Goal: Task Accomplishment & Management: Manage account settings

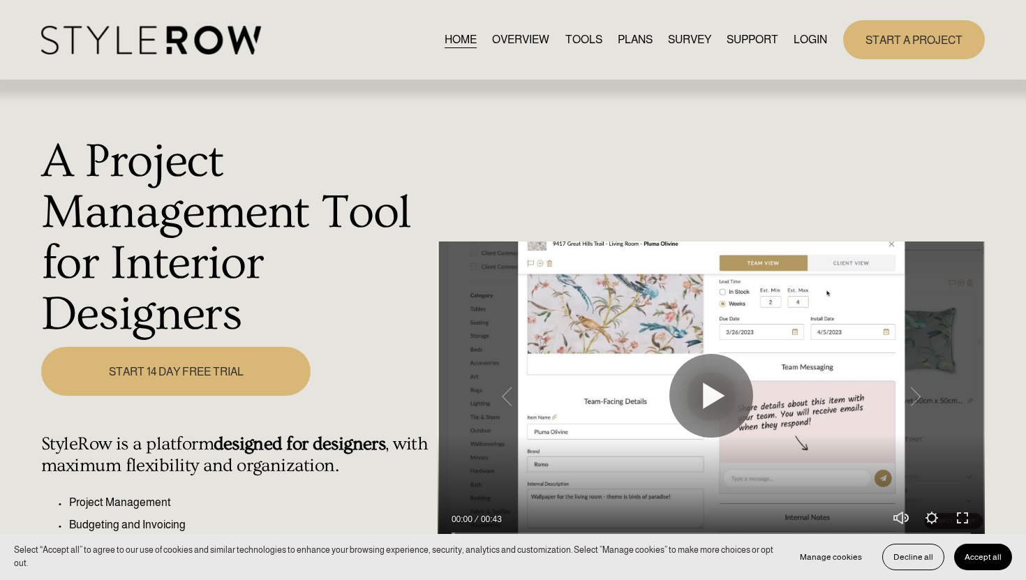
click at [814, 38] on link "LOGIN" at bounding box center [811, 39] width 34 height 19
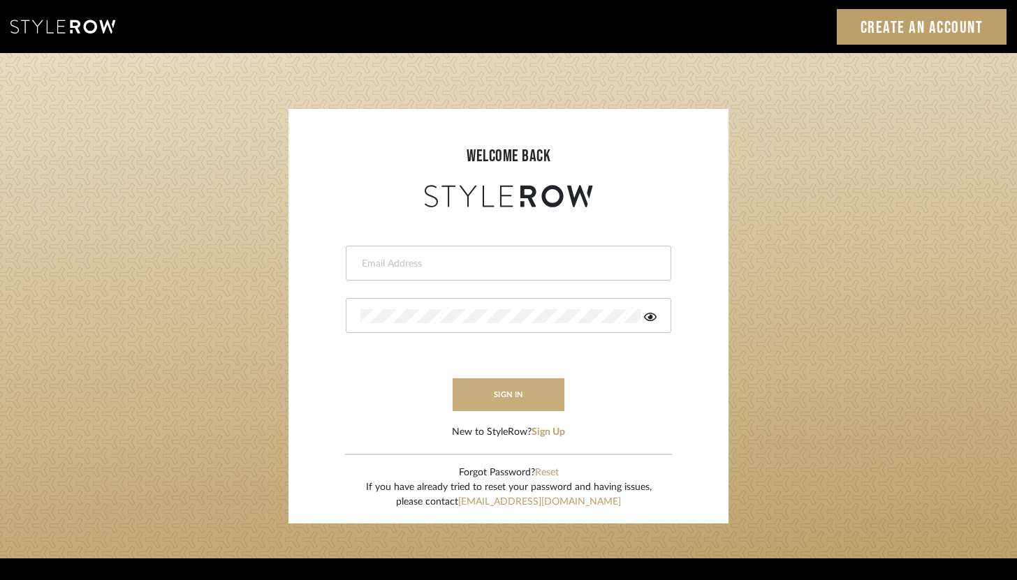
type input "brandon.hooddesigns@gmail.com"
click at [534, 394] on button "sign in" at bounding box center [508, 394] width 112 height 33
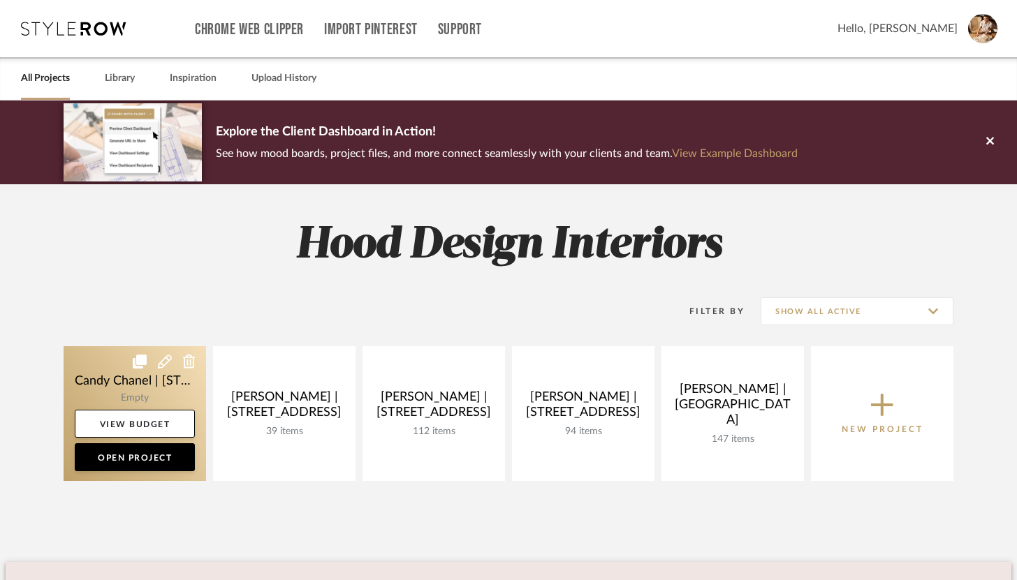
click at [163, 360] on icon at bounding box center [165, 362] width 14 height 14
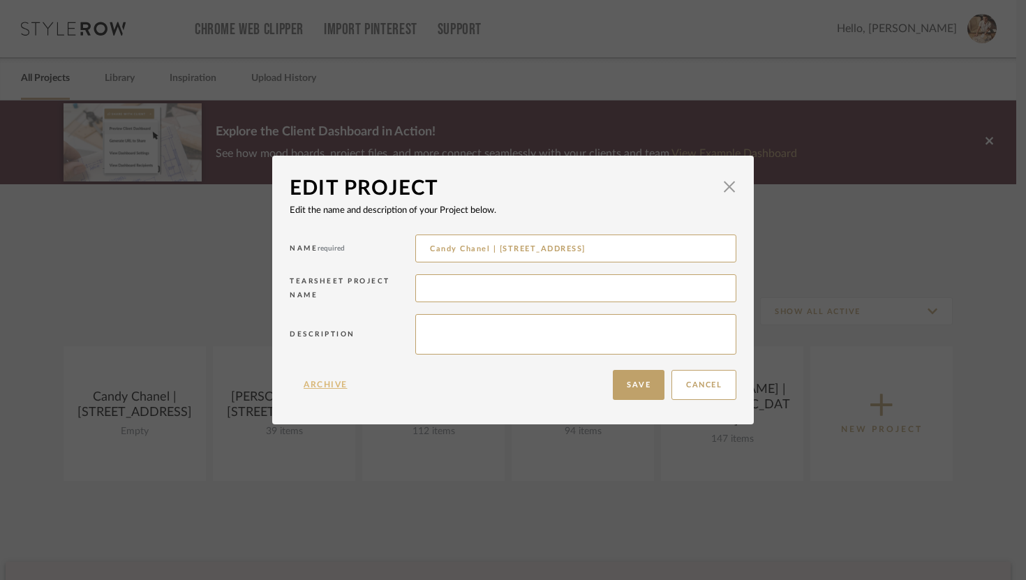
click at [325, 376] on button "Archive" at bounding box center [326, 385] width 72 height 30
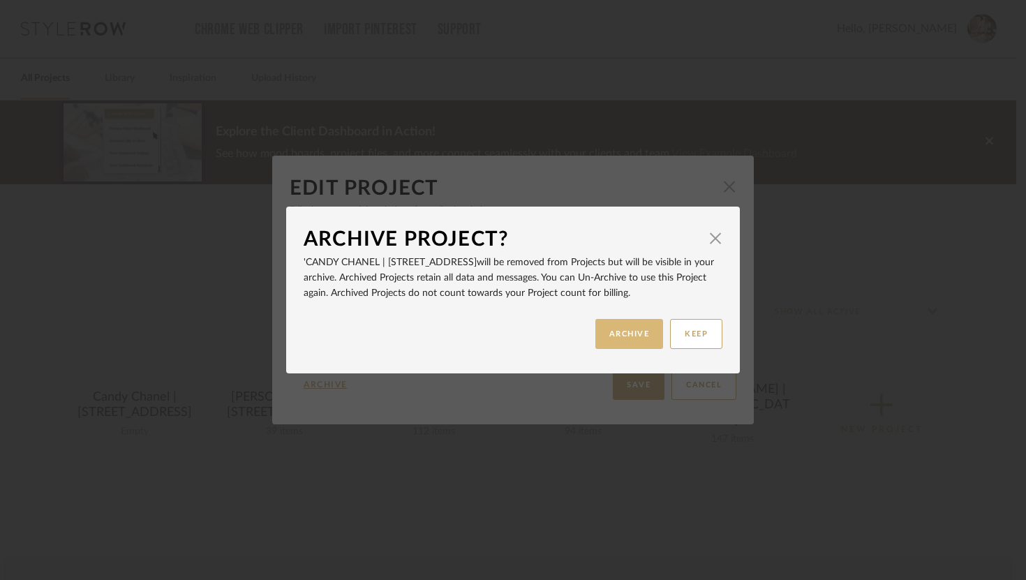
click at [630, 327] on button "ARCHIVE" at bounding box center [630, 334] width 68 height 30
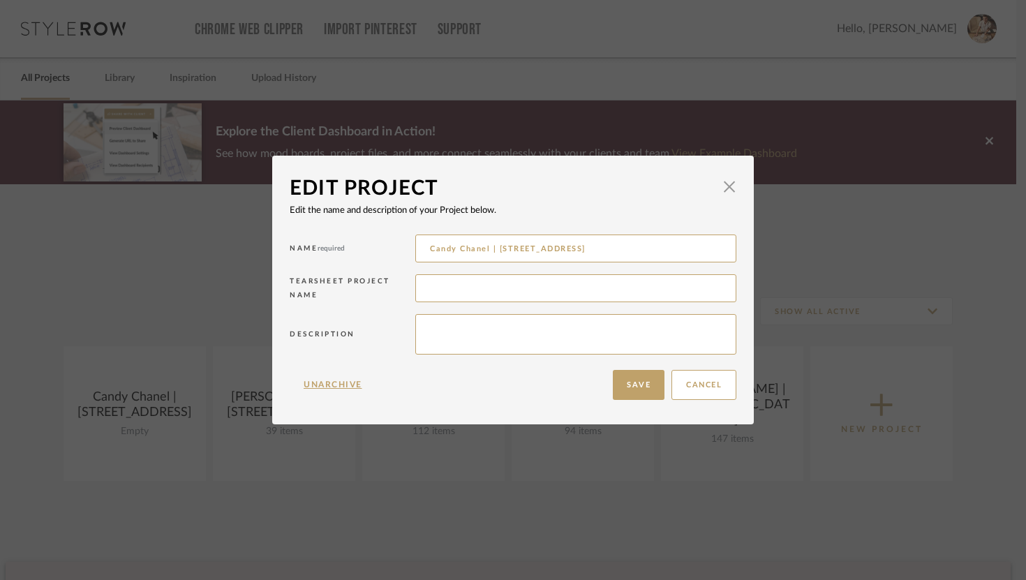
click at [661, 385] on div "Cancel Save" at bounding box center [671, 385] width 131 height 44
click at [645, 385] on button "Save" at bounding box center [639, 385] width 52 height 30
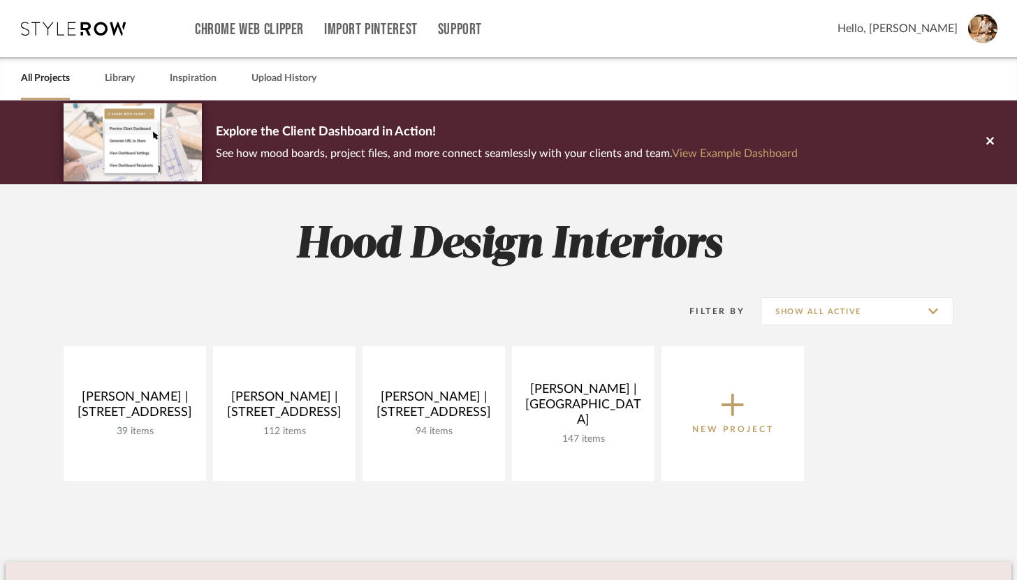
click at [735, 404] on icon at bounding box center [732, 406] width 22 height 22
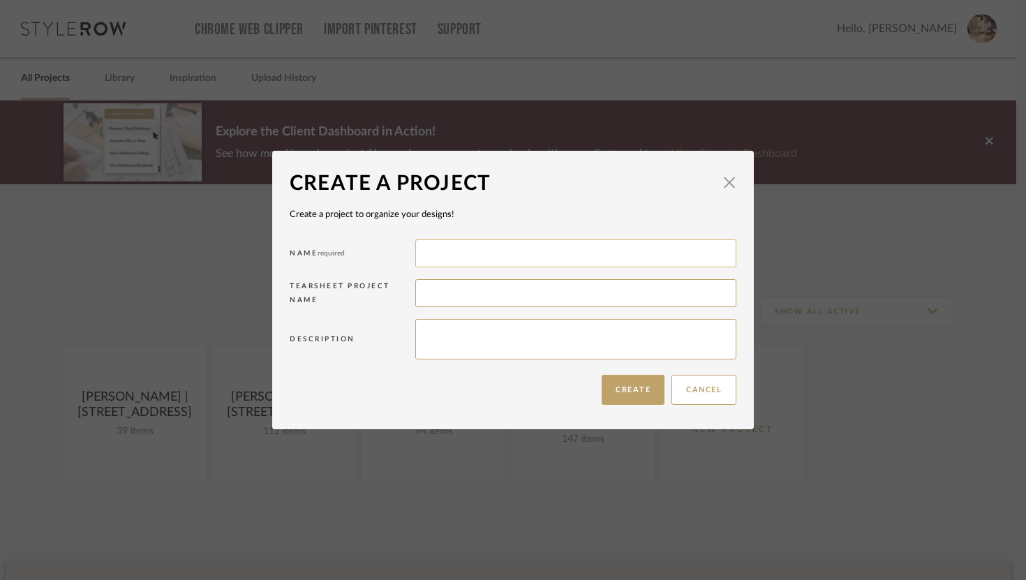
click at [617, 254] on input at bounding box center [575, 254] width 321 height 28
type input "[PERSON_NAME]"
click at [642, 382] on button "Create" at bounding box center [633, 390] width 63 height 30
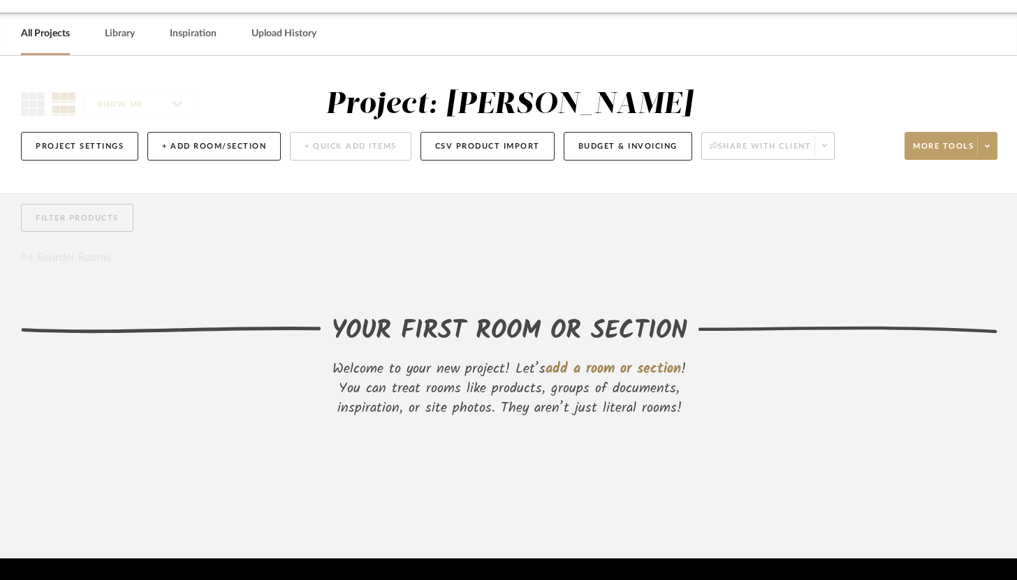
scroll to position [25, 0]
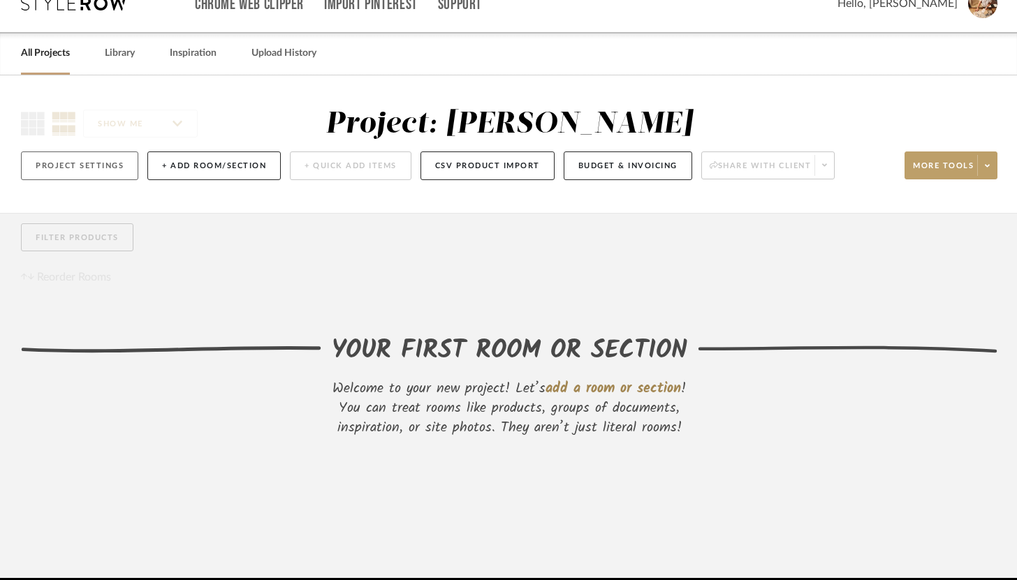
click at [115, 172] on button "Project Settings" at bounding box center [79, 166] width 117 height 29
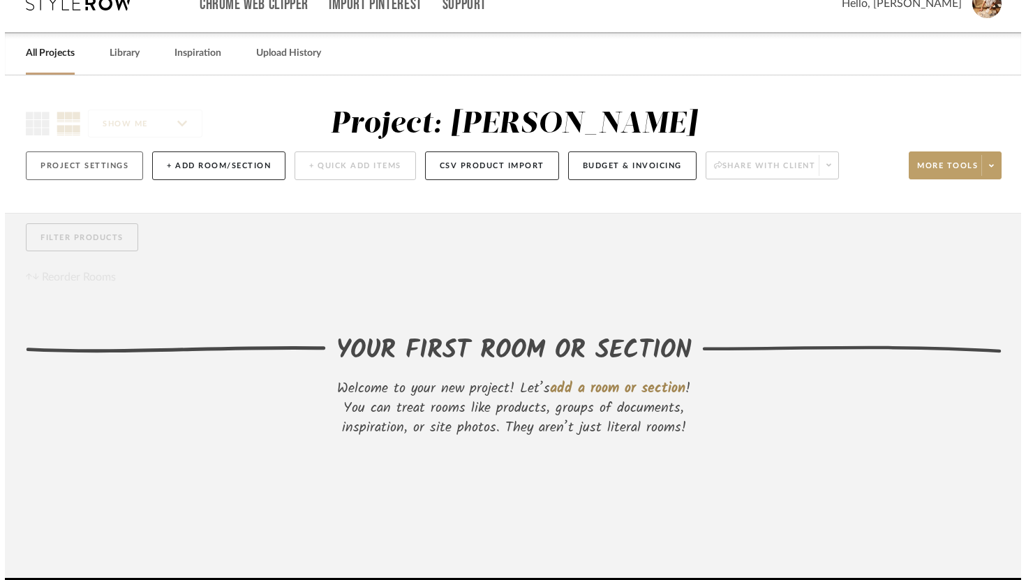
scroll to position [0, 0]
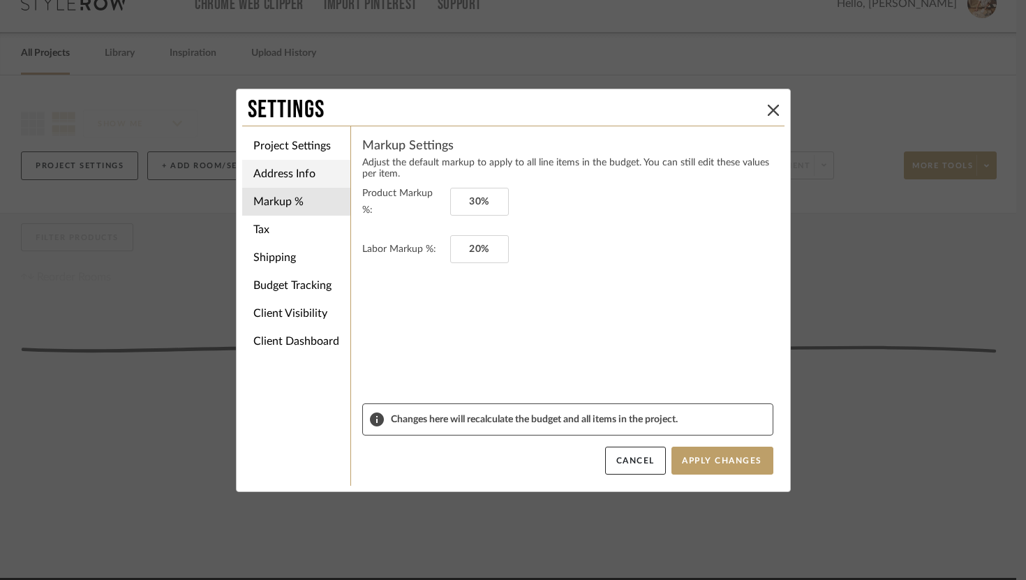
click at [292, 175] on li "Address Info" at bounding box center [296, 174] width 108 height 28
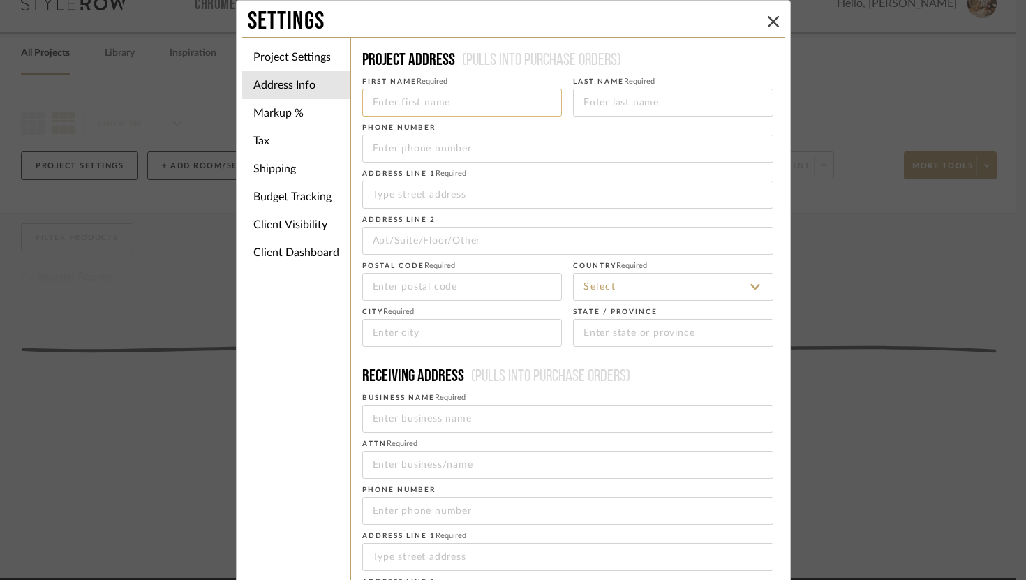
click at [423, 104] on input at bounding box center [462, 103] width 200 height 28
type input "[PERSON_NAME]"
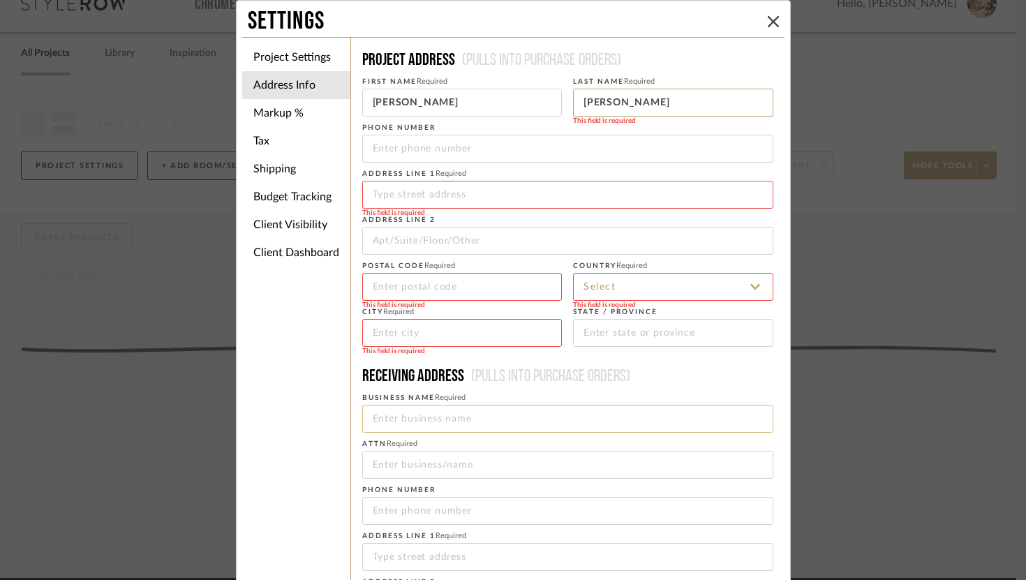
type input "[PERSON_NAME]"
click at [411, 427] on input at bounding box center [567, 419] width 411 height 28
type input "A"
type input "Hood Design Interiors"
click at [396, 470] on input at bounding box center [567, 465] width 411 height 28
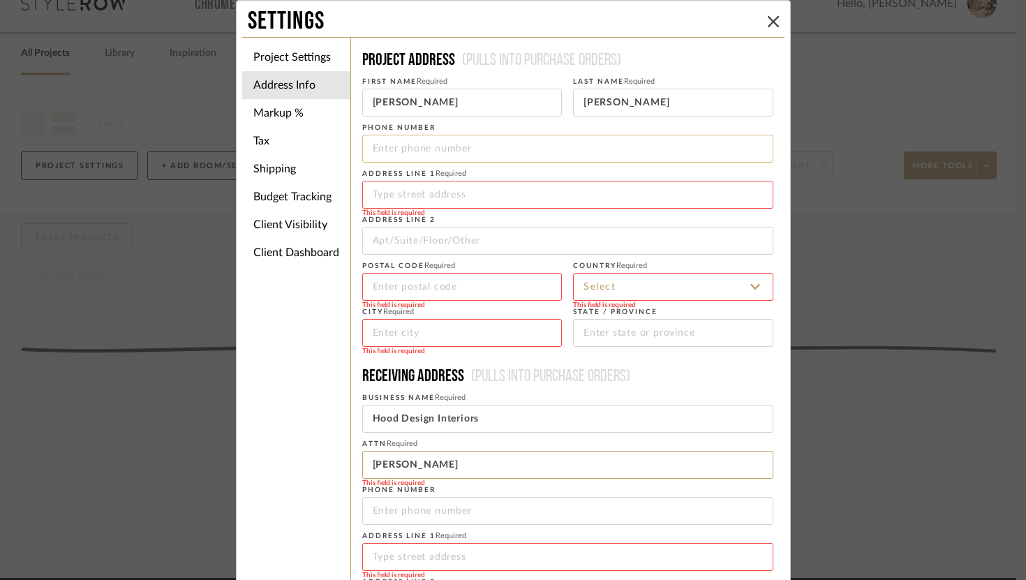
type input "[PERSON_NAME]"
click at [415, 152] on input "tel" at bounding box center [567, 149] width 411 height 28
click at [411, 202] on input at bounding box center [567, 195] width 411 height 28
click at [416, 195] on input at bounding box center [567, 195] width 411 height 28
paste input "[STREET_ADDRESS]"
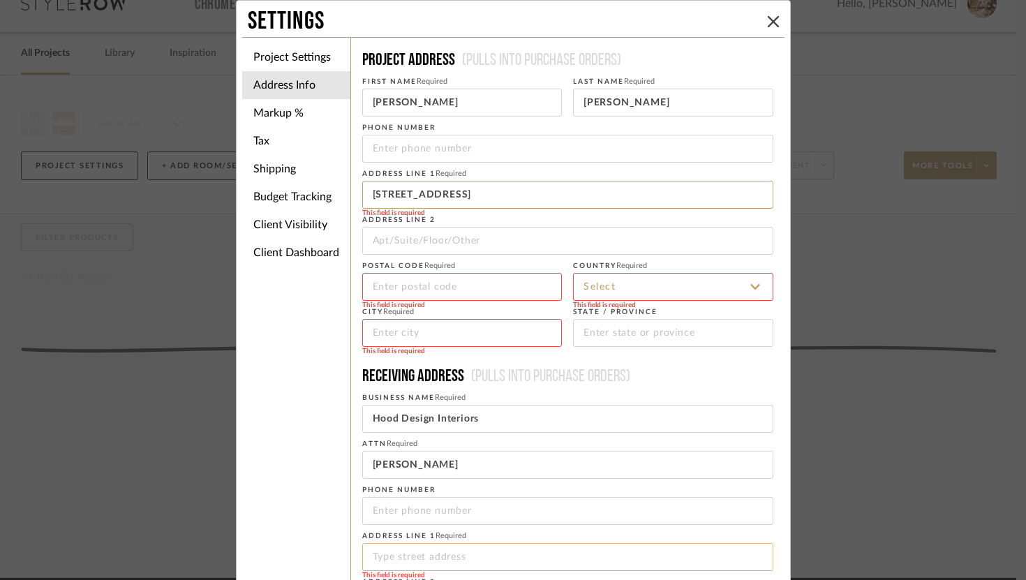
type input "[STREET_ADDRESS]"
click at [405, 563] on input at bounding box center [567, 557] width 411 height 28
paste input "[STREET_ADDRESS]"
type input "[STREET_ADDRESS]"
click at [469, 334] on input at bounding box center [462, 333] width 200 height 28
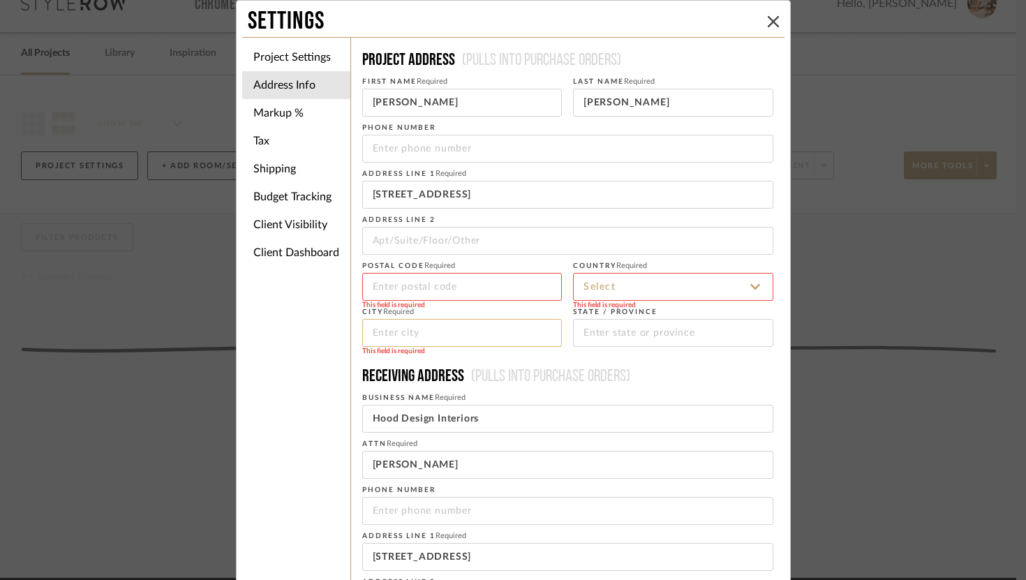
paste input "[GEOGRAPHIC_DATA],"
type input "[GEOGRAPHIC_DATA],"
click at [610, 341] on input at bounding box center [673, 333] width 200 height 28
type input "NC"
click at [663, 278] on input at bounding box center [673, 287] width 200 height 28
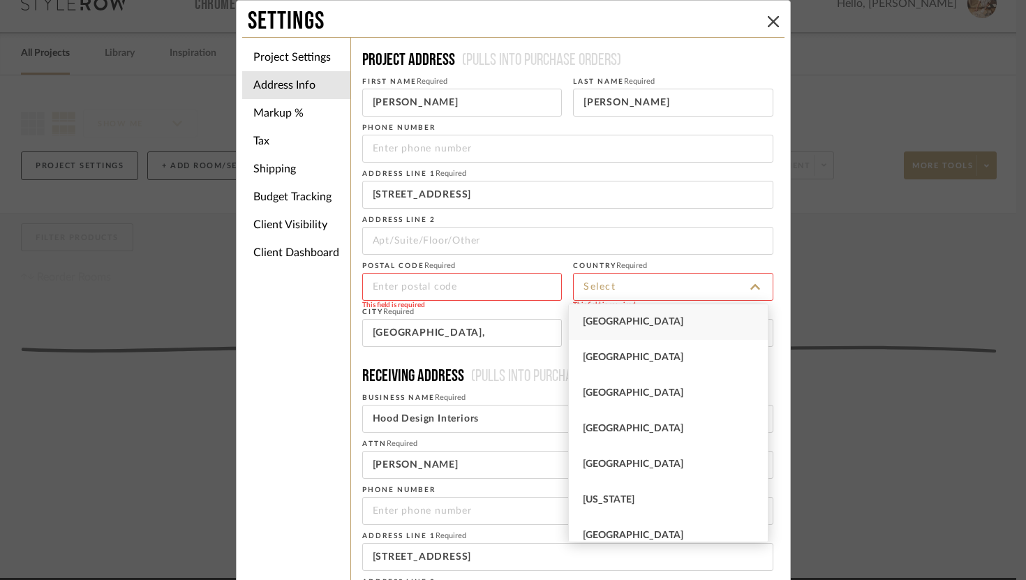
click at [640, 320] on span "[GEOGRAPHIC_DATA]" at bounding box center [633, 322] width 101 height 10
type input "[GEOGRAPHIC_DATA]"
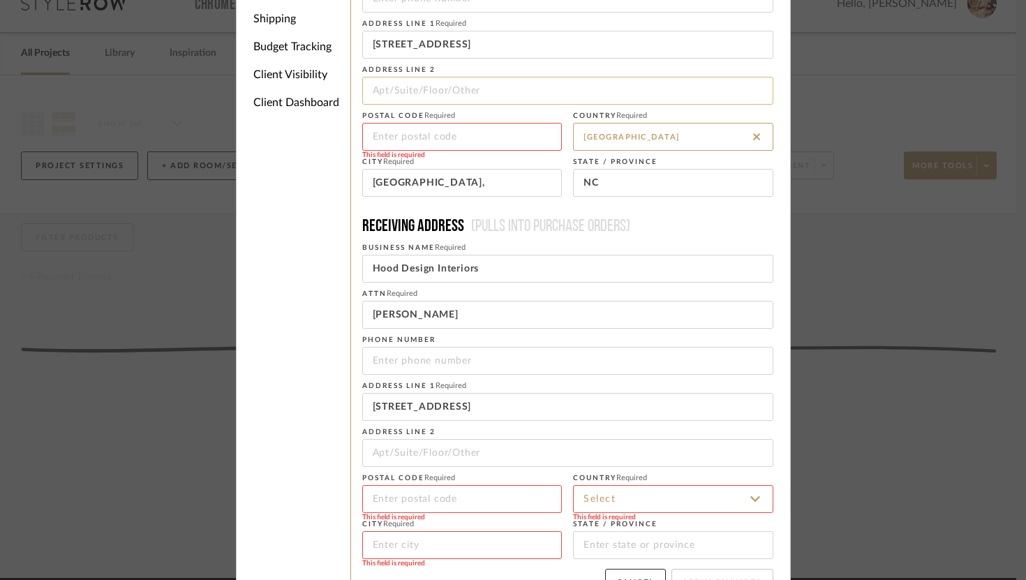
scroll to position [184, 0]
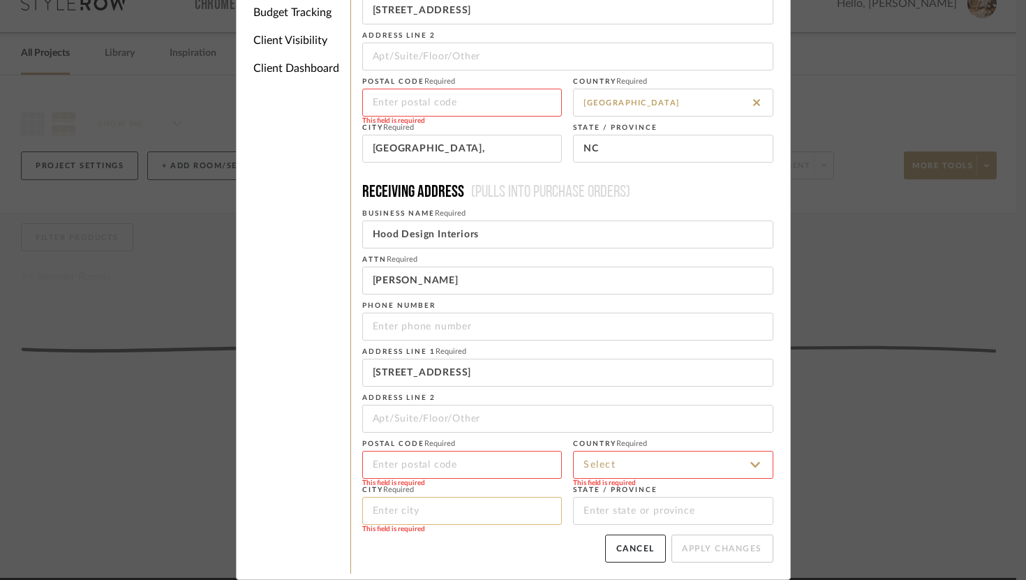
click at [498, 509] on input at bounding box center [462, 511] width 200 height 28
paste input "[GEOGRAPHIC_DATA],"
type input "[GEOGRAPHIC_DATA],"
click at [610, 471] on input at bounding box center [673, 465] width 200 height 28
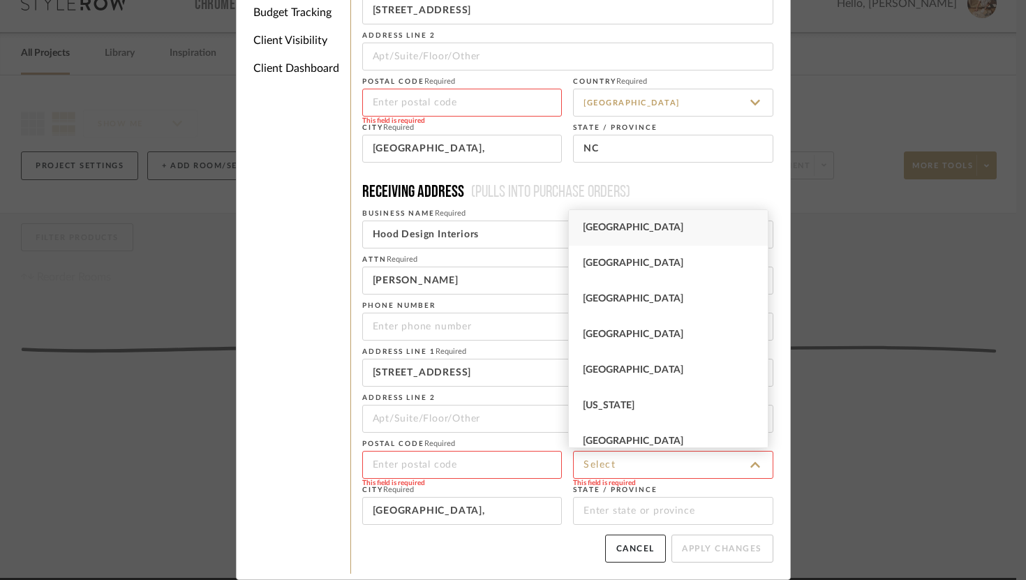
click at [676, 225] on div "[GEOGRAPHIC_DATA]" at bounding box center [668, 228] width 199 height 36
type input "[GEOGRAPHIC_DATA]"
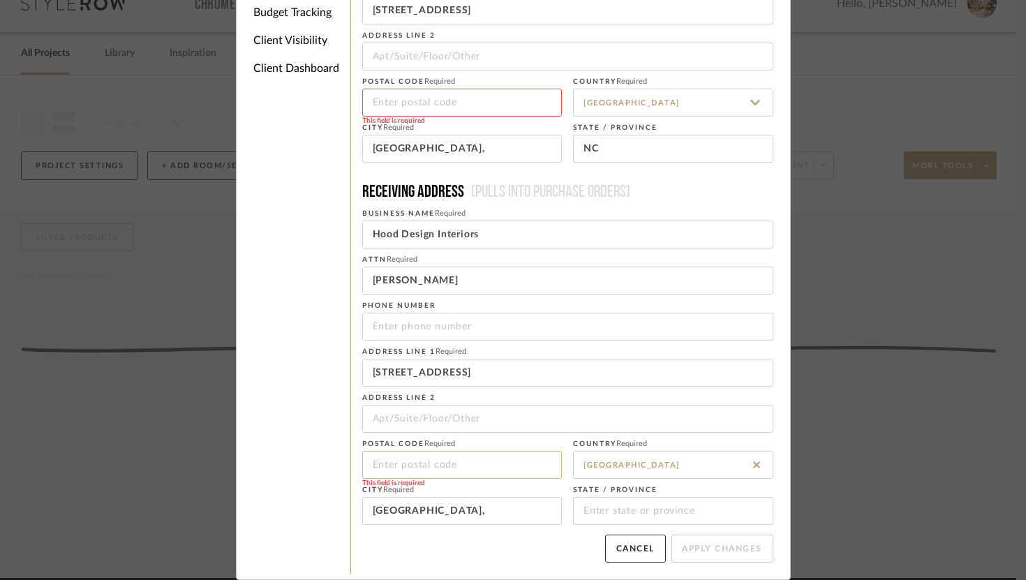
click at [436, 465] on input at bounding box center [462, 465] width 200 height 28
click at [514, 517] on input "[GEOGRAPHIC_DATA]," at bounding box center [462, 511] width 200 height 28
type input "[GEOGRAPHIC_DATA]"
click at [469, 152] on input "[GEOGRAPHIC_DATA]," at bounding box center [462, 149] width 200 height 28
type input "[GEOGRAPHIC_DATA]"
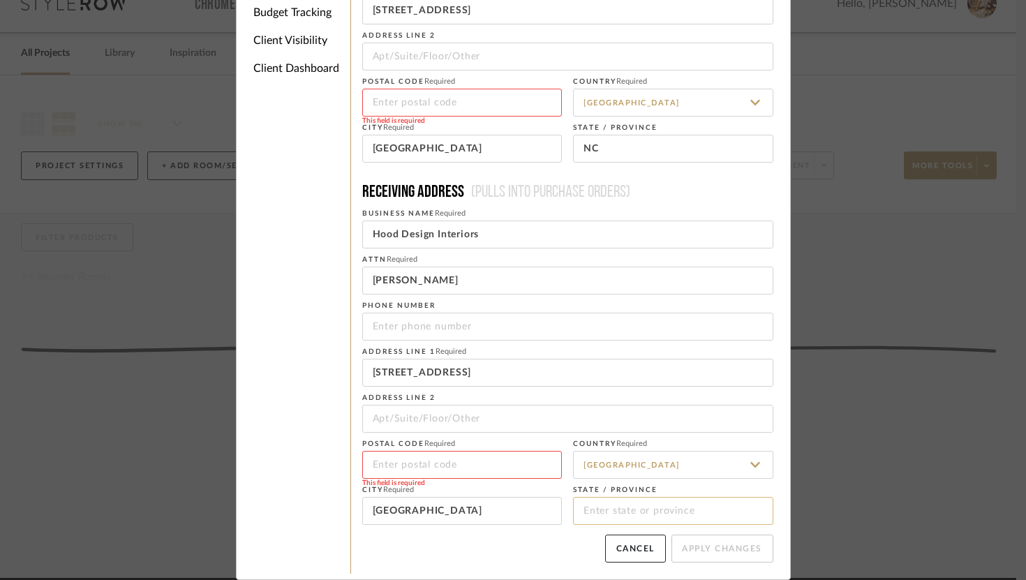
click at [622, 521] on input at bounding box center [673, 511] width 200 height 28
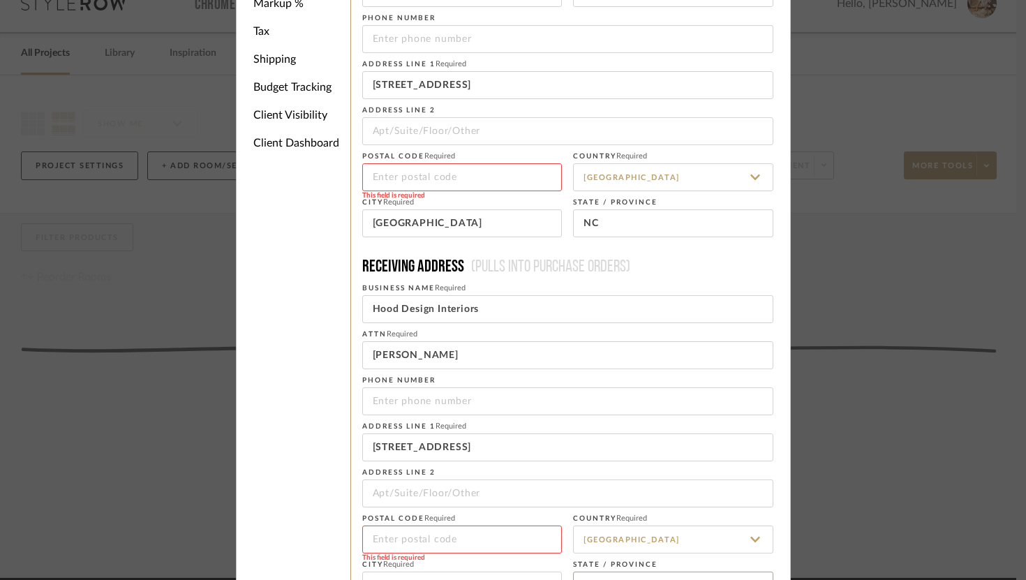
scroll to position [131, 0]
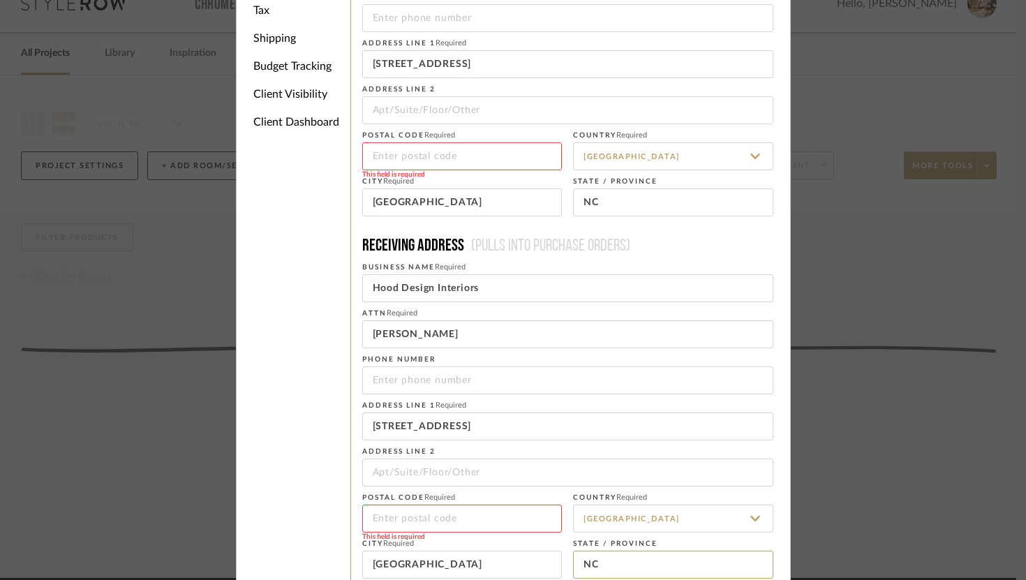
type input "NC"
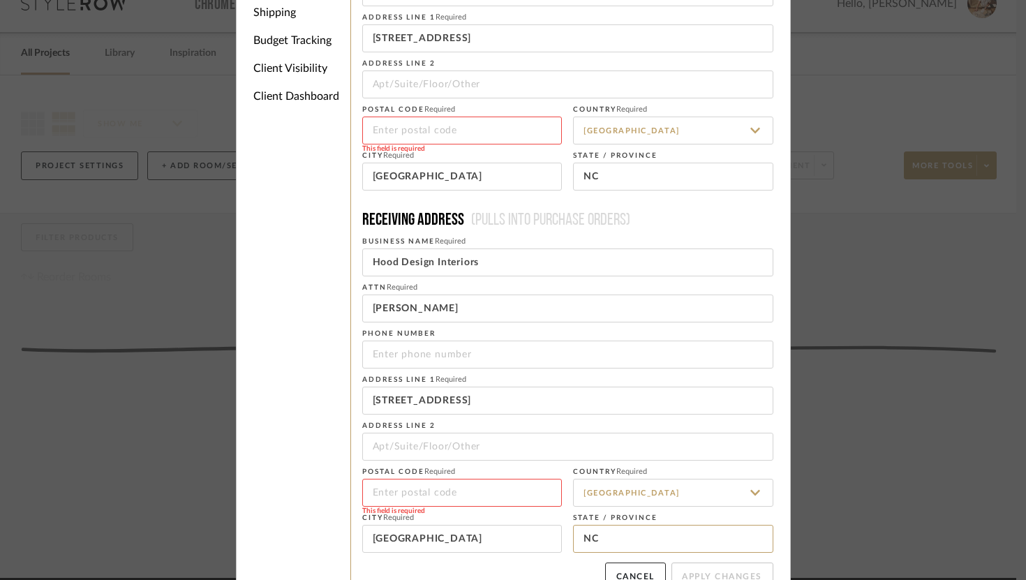
scroll to position [161, 0]
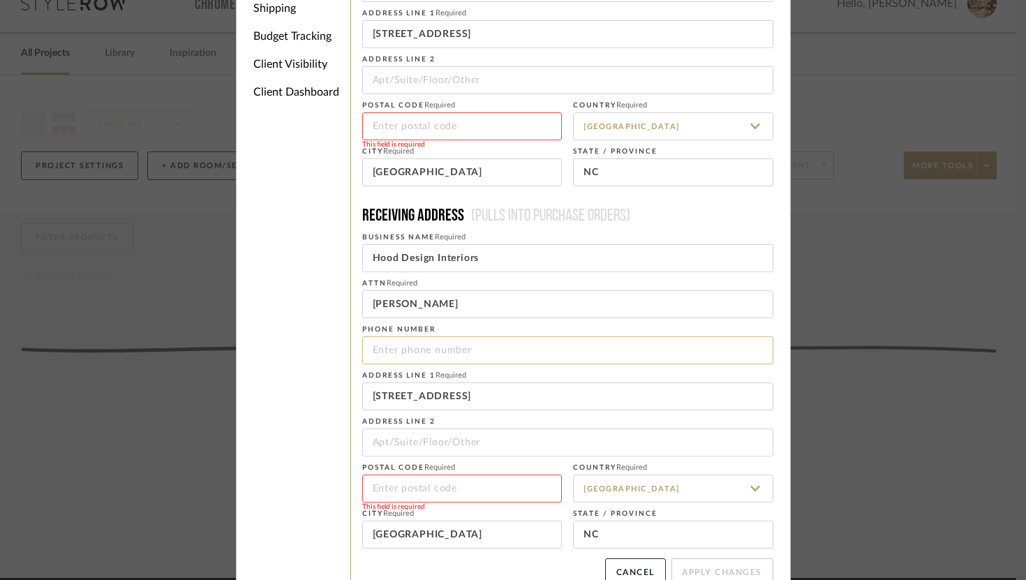
click at [430, 342] on input "tel" at bounding box center [567, 351] width 411 height 28
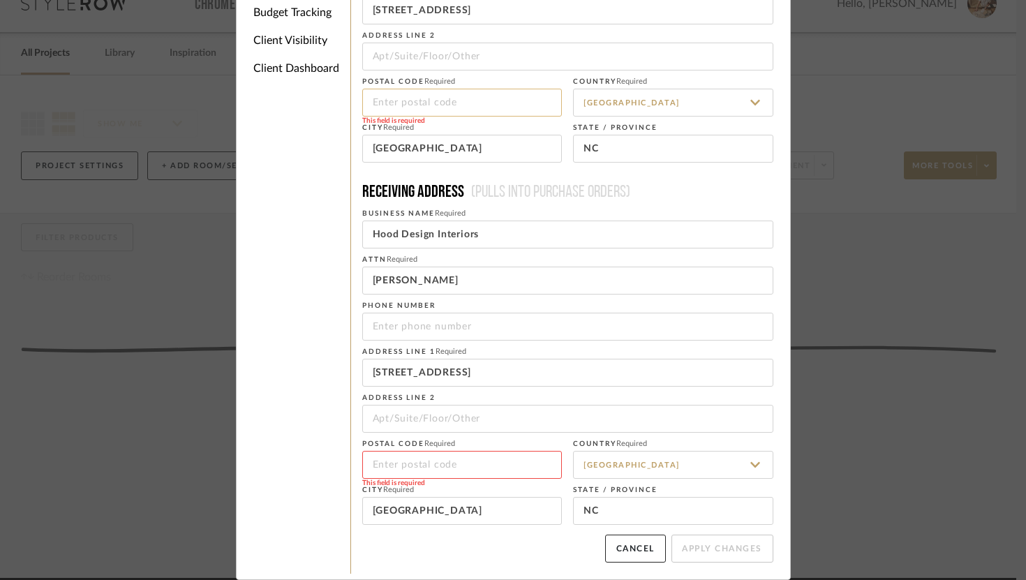
click at [426, 101] on input at bounding box center [462, 103] width 200 height 28
paste input "27455"
type input "27455"
click at [510, 469] on input at bounding box center [462, 465] width 200 height 28
paste input "27455"
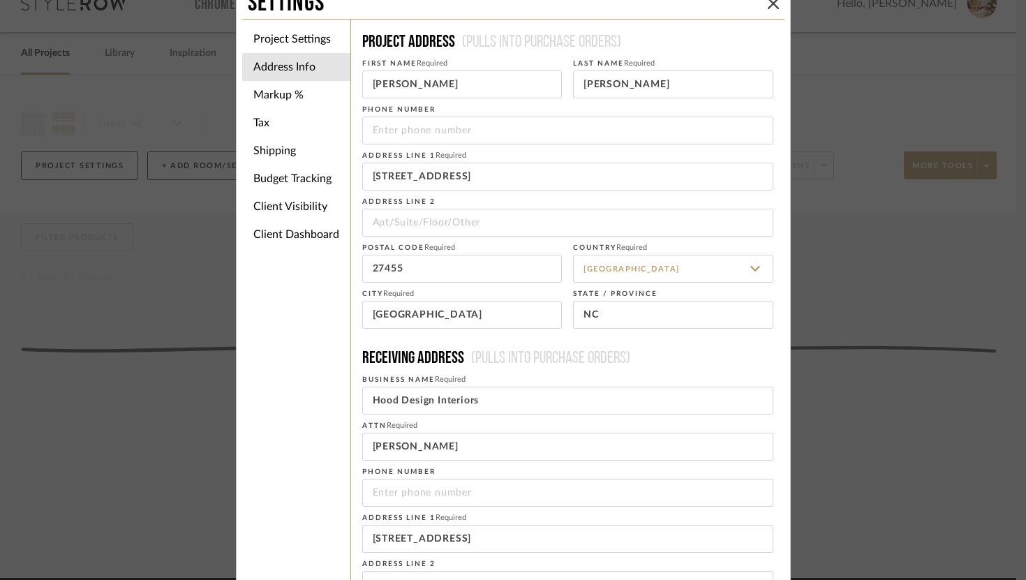
scroll to position [17, 0]
type input "27455"
click at [481, 132] on input "tel" at bounding box center [567, 131] width 411 height 28
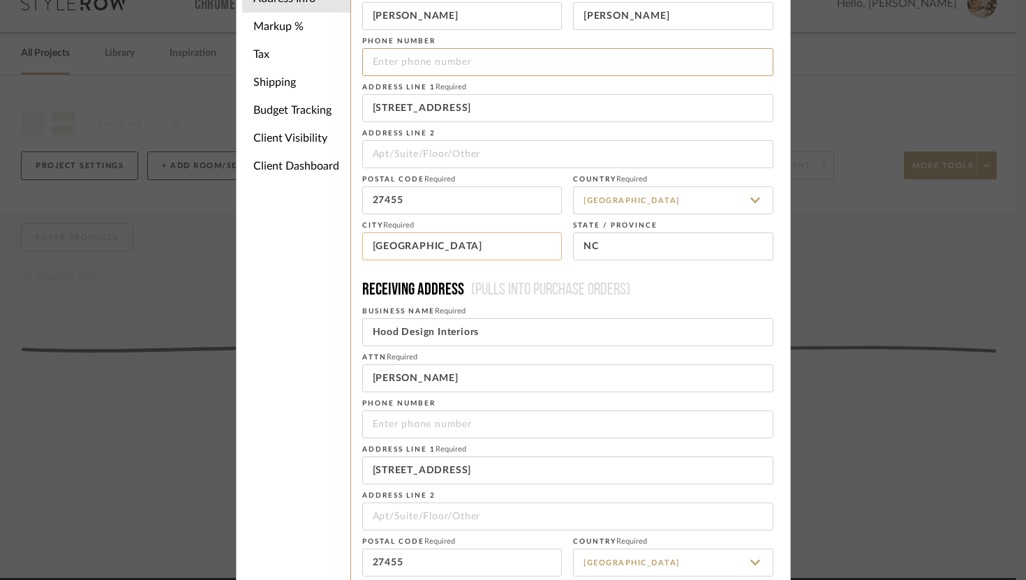
scroll to position [88, 0]
click at [445, 423] on input "tel" at bounding box center [567, 423] width 411 height 28
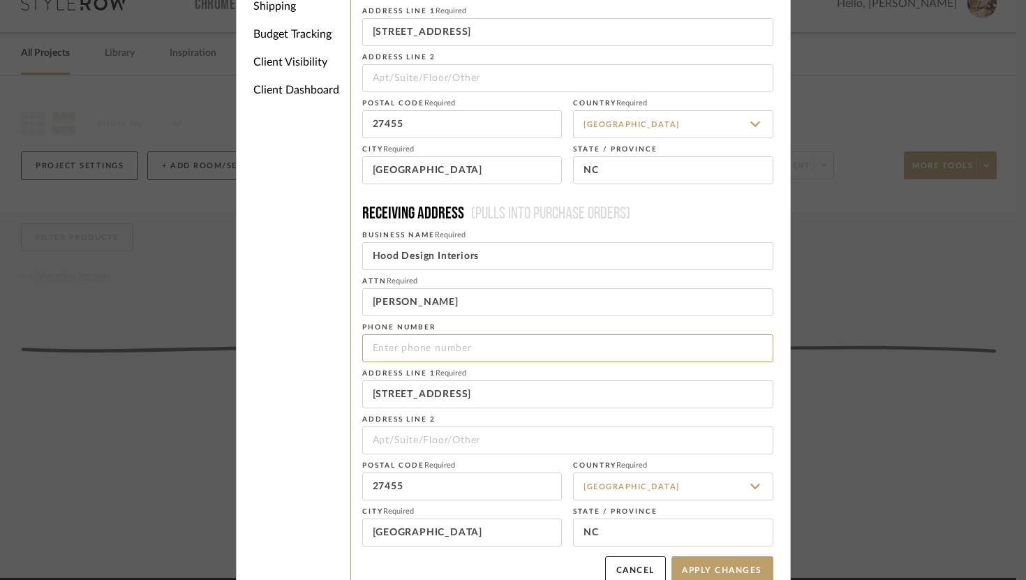
scroll to position [184, 0]
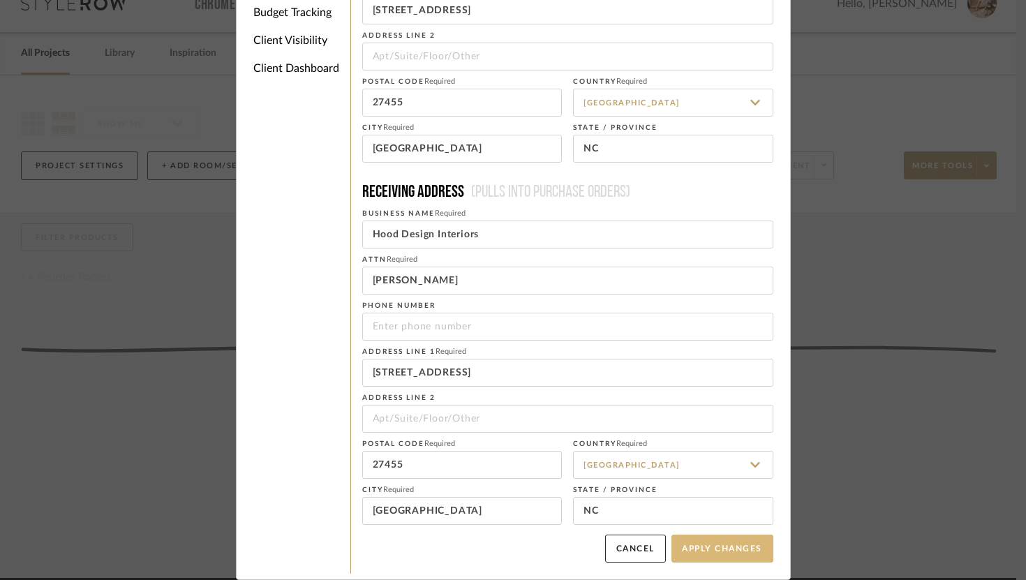
click at [728, 554] on button "Apply Changes" at bounding box center [723, 549] width 102 height 28
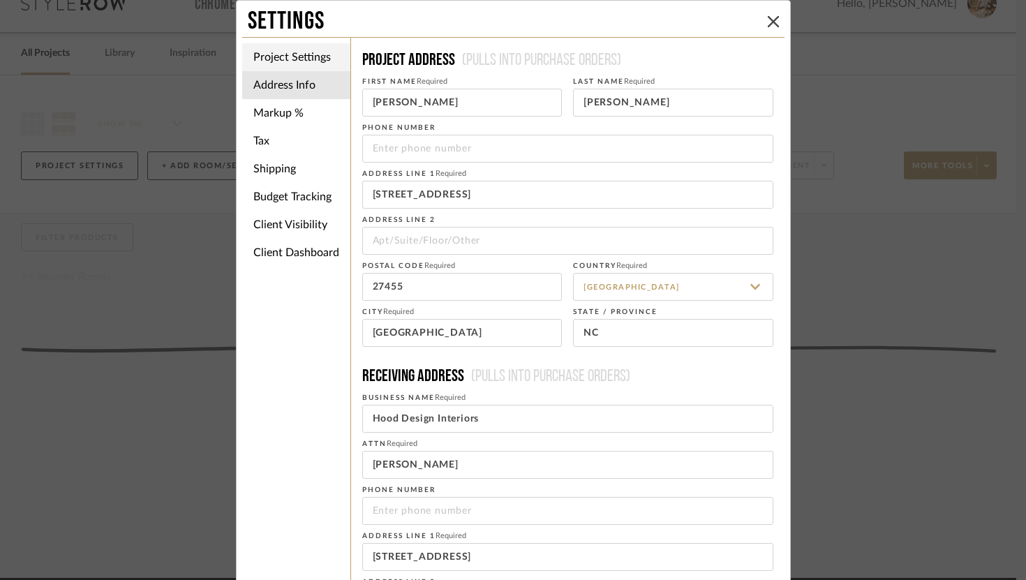
click at [295, 69] on li "Project Settings" at bounding box center [296, 57] width 108 height 28
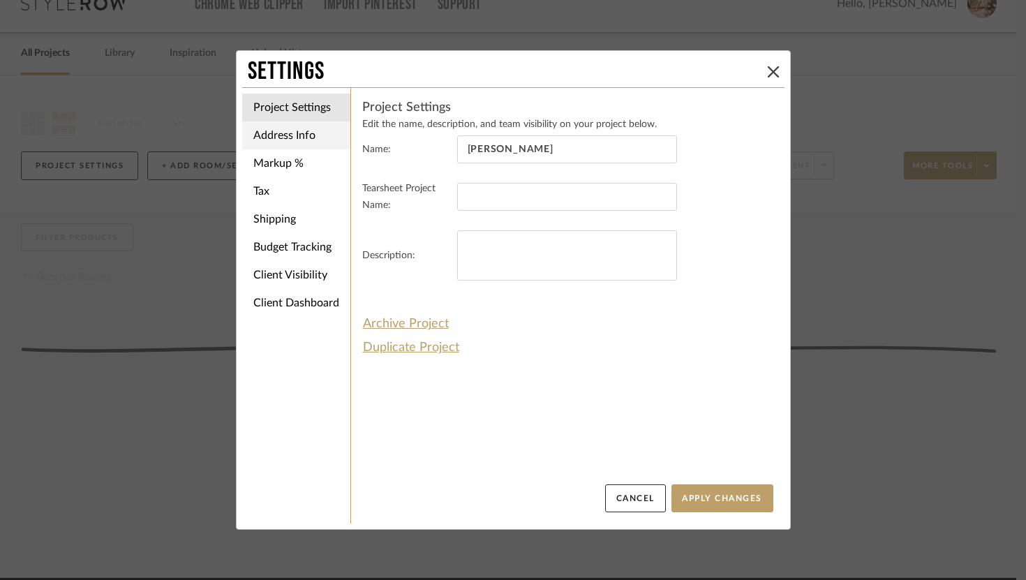
click at [304, 144] on li "Address Info" at bounding box center [296, 135] width 108 height 28
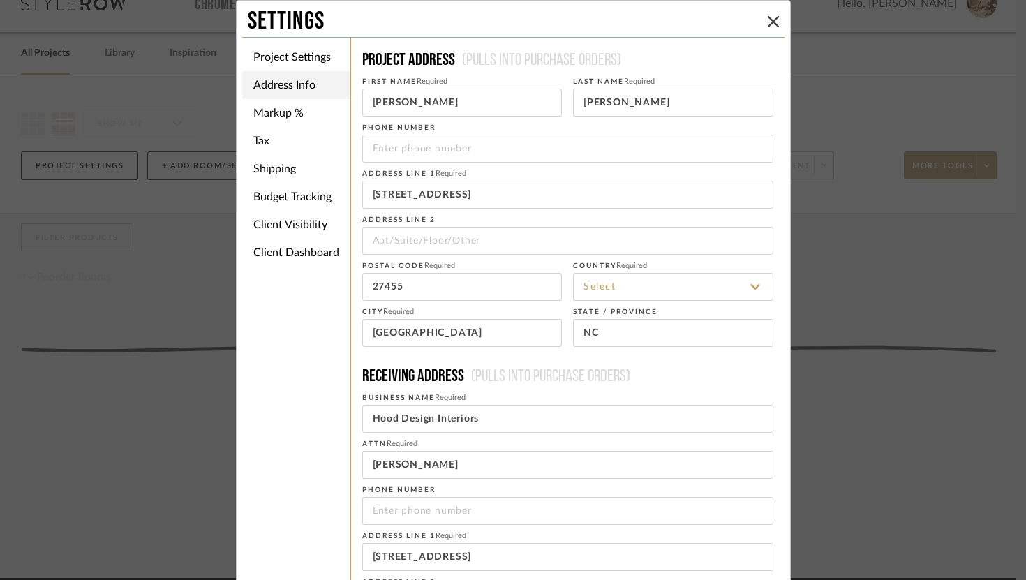
type input "[GEOGRAPHIC_DATA]"
click at [302, 225] on li "Client Visibility" at bounding box center [296, 225] width 108 height 28
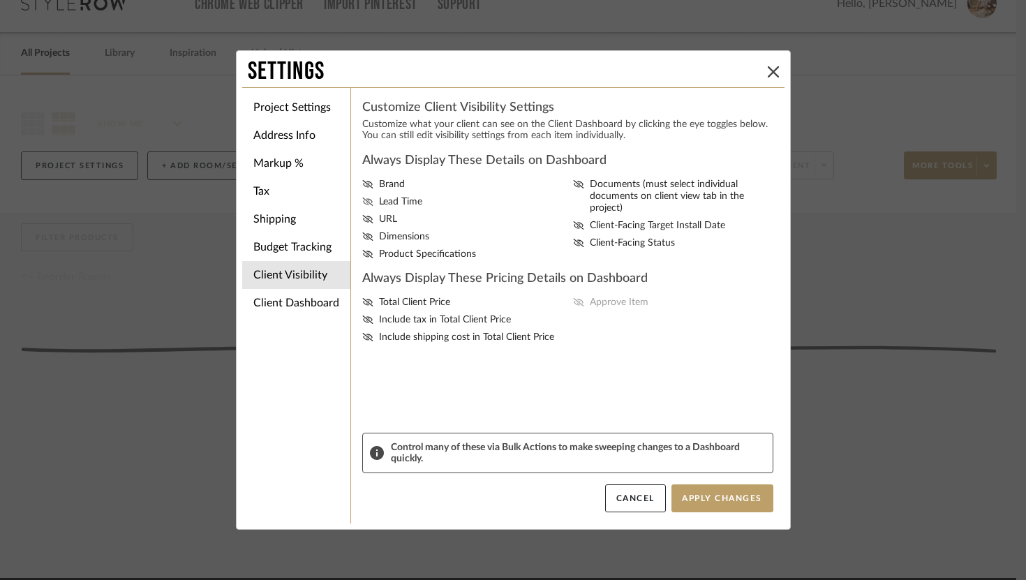
click at [362, 206] on icon at bounding box center [367, 202] width 10 height 8
click at [0, 0] on input "Lead Time" at bounding box center [0, 0] width 0 height 0
click at [362, 240] on icon at bounding box center [367, 237] width 10 height 8
click at [0, 0] on input "Dimensions" at bounding box center [0, 0] width 0 height 0
click at [362, 258] on icon at bounding box center [367, 254] width 11 height 8
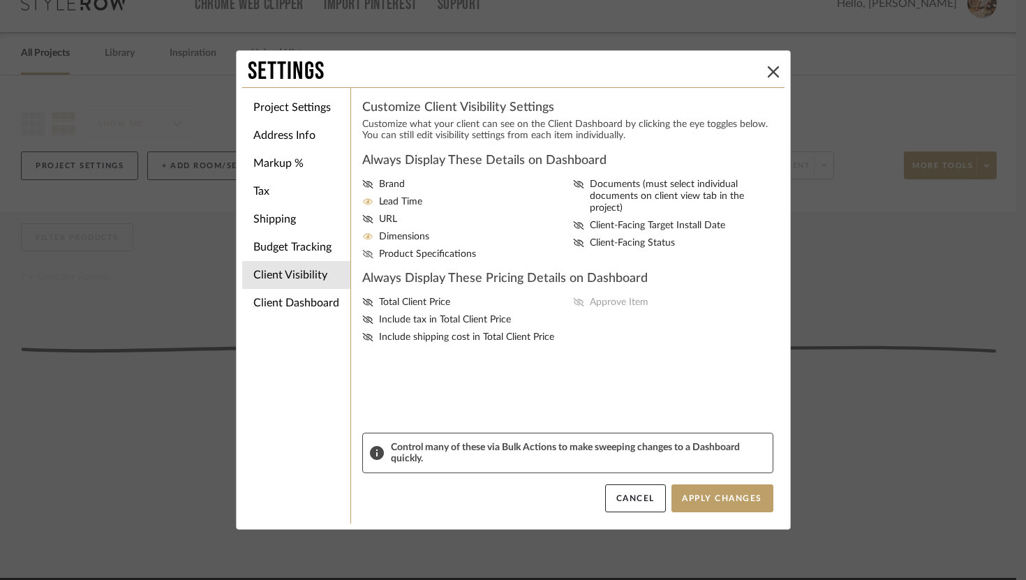
click at [0, 0] on input "Product Specifications" at bounding box center [0, 0] width 0 height 0
click at [573, 179] on fa-icon at bounding box center [578, 197] width 11 height 36
click at [0, 0] on input "Documents (must select individual documents on client view tab in the project)" at bounding box center [0, 0] width 0 height 0
click at [573, 221] on icon at bounding box center [578, 225] width 10 height 8
click at [0, 0] on input "Client-Facing Target Install Date" at bounding box center [0, 0] width 0 height 0
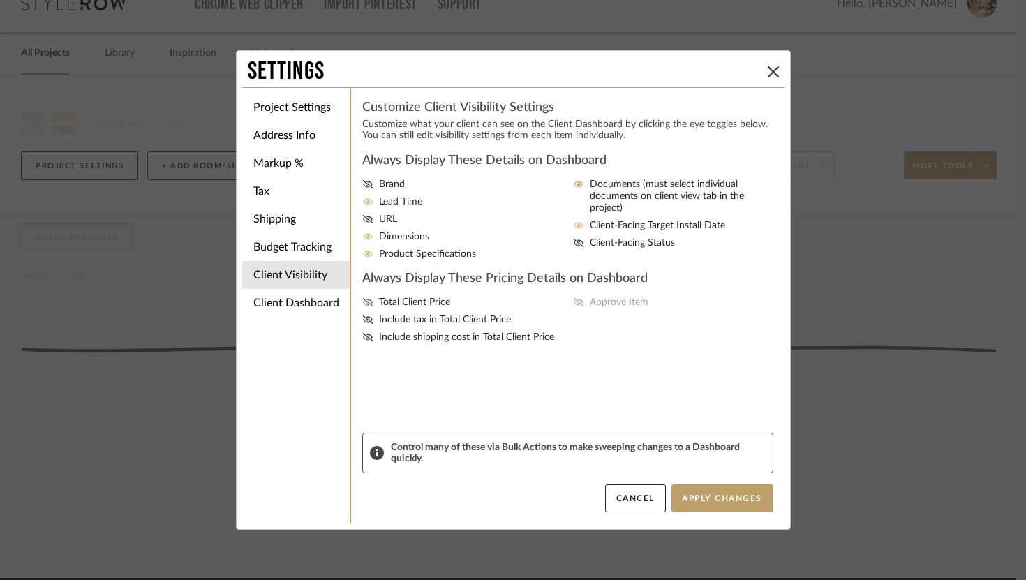
click at [362, 307] on icon at bounding box center [367, 302] width 11 height 8
click at [0, 0] on input "Total Client Price" at bounding box center [0, 0] width 0 height 0
click at [362, 321] on mat-checkbox "Include tax in Total Client Price" at bounding box center [465, 320] width 206 height 12
click at [362, 324] on icon at bounding box center [367, 320] width 11 height 8
click at [0, 0] on input "Include tax in Total Client Price" at bounding box center [0, 0] width 0 height 0
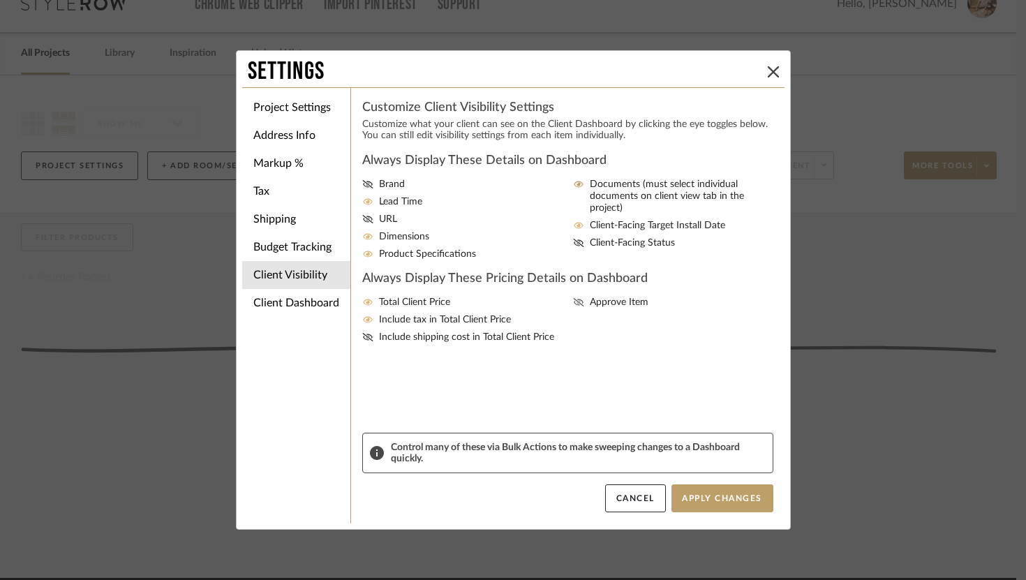
click at [579, 307] on icon at bounding box center [578, 302] width 11 height 8
click at [0, 0] on input "Approve Item" at bounding box center [0, 0] width 0 height 0
click at [279, 197] on li "Tax" at bounding box center [296, 191] width 108 height 28
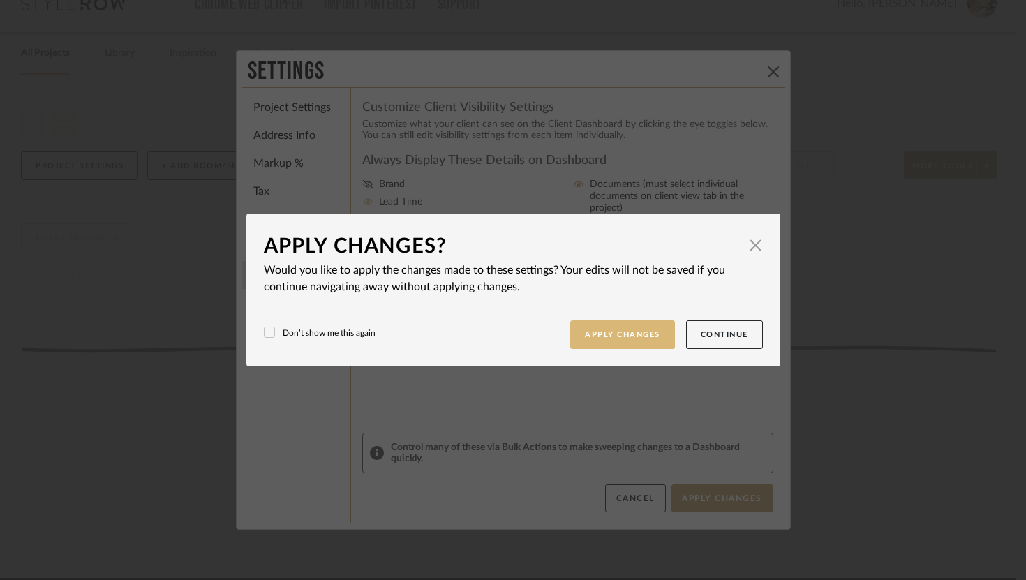
click at [629, 327] on button "Apply Changes" at bounding box center [622, 335] width 105 height 29
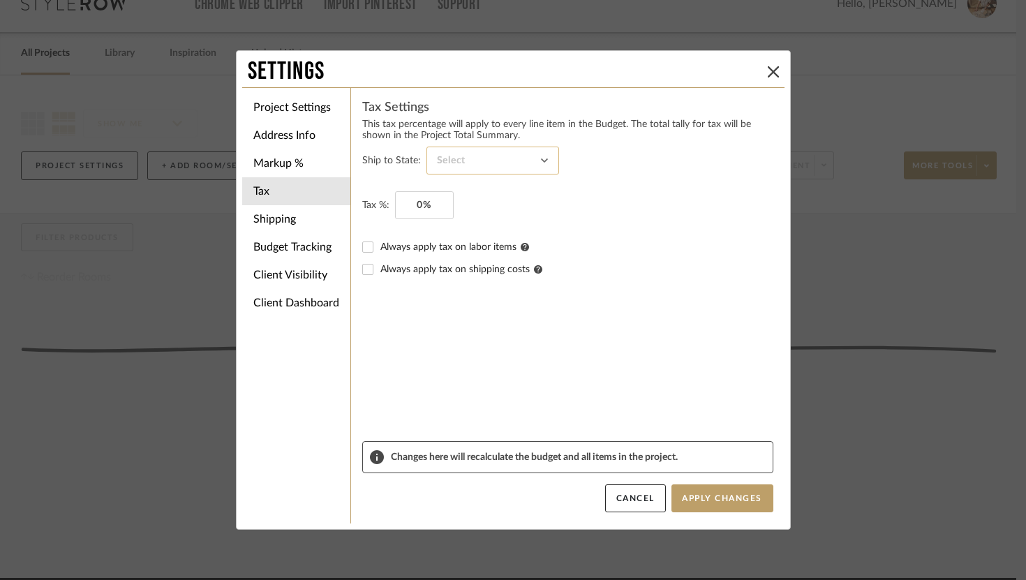
click at [457, 170] on input at bounding box center [493, 161] width 133 height 28
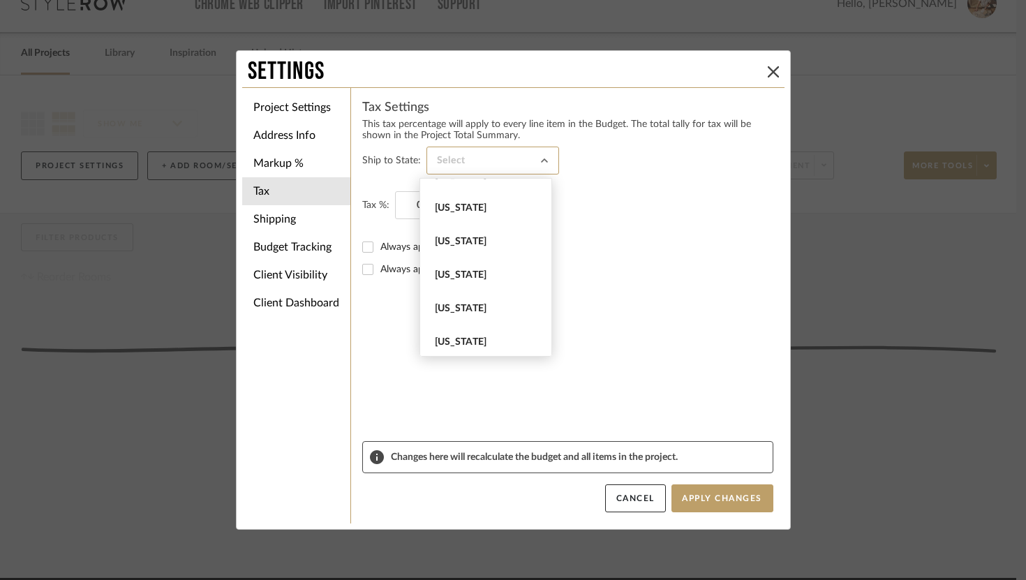
scroll to position [1378, 0]
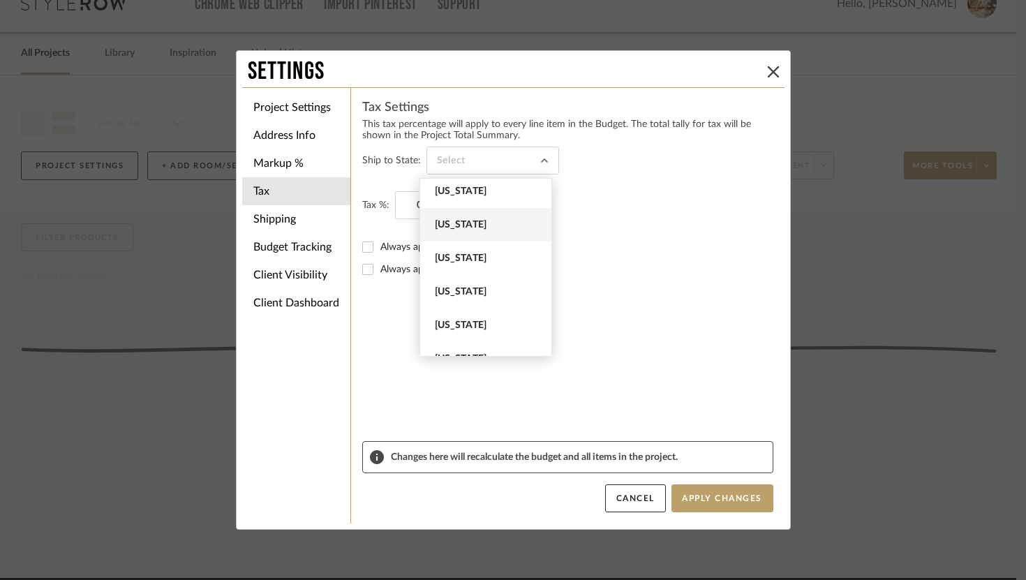
click at [473, 239] on span "[US_STATE]" at bounding box center [485, 225] width 131 height 34
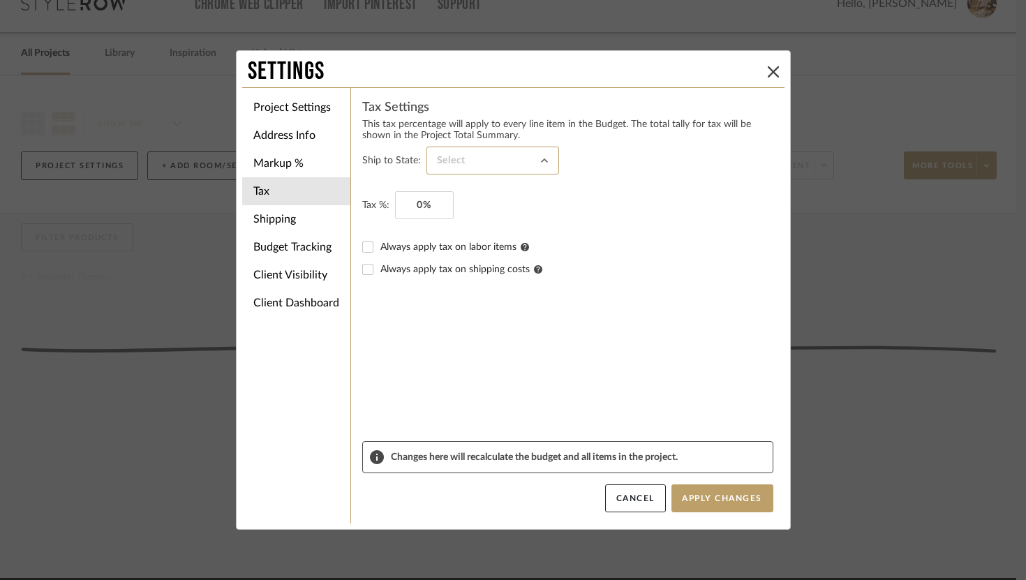
type input "[US_STATE]"
click at [427, 212] on input "0" at bounding box center [424, 205] width 59 height 28
click at [417, 204] on input "95" at bounding box center [424, 205] width 59 height 28
type input "9.25%"
click at [316, 226] on li "Shipping" at bounding box center [296, 219] width 108 height 28
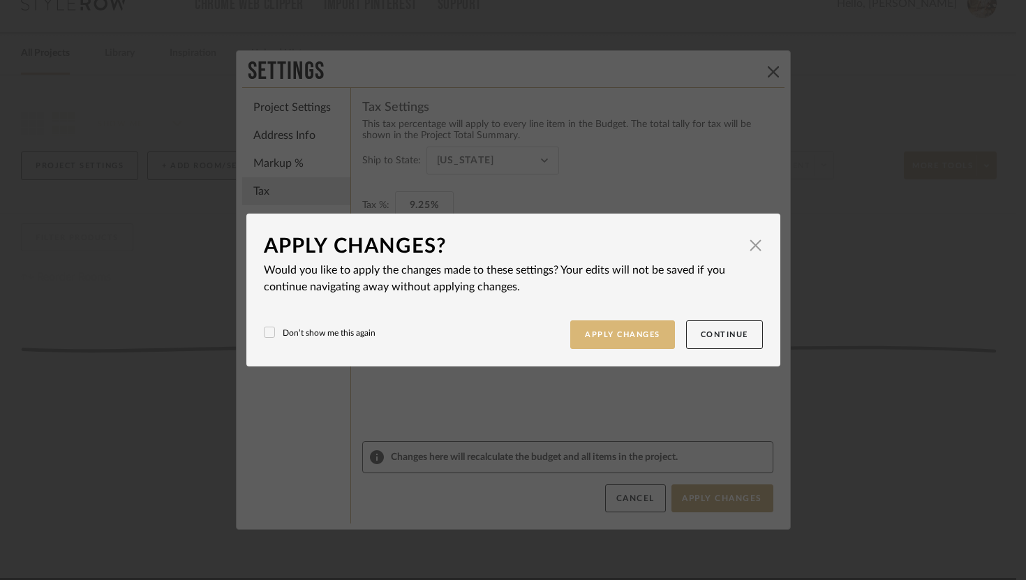
click at [612, 336] on button "Apply Changes" at bounding box center [622, 335] width 105 height 29
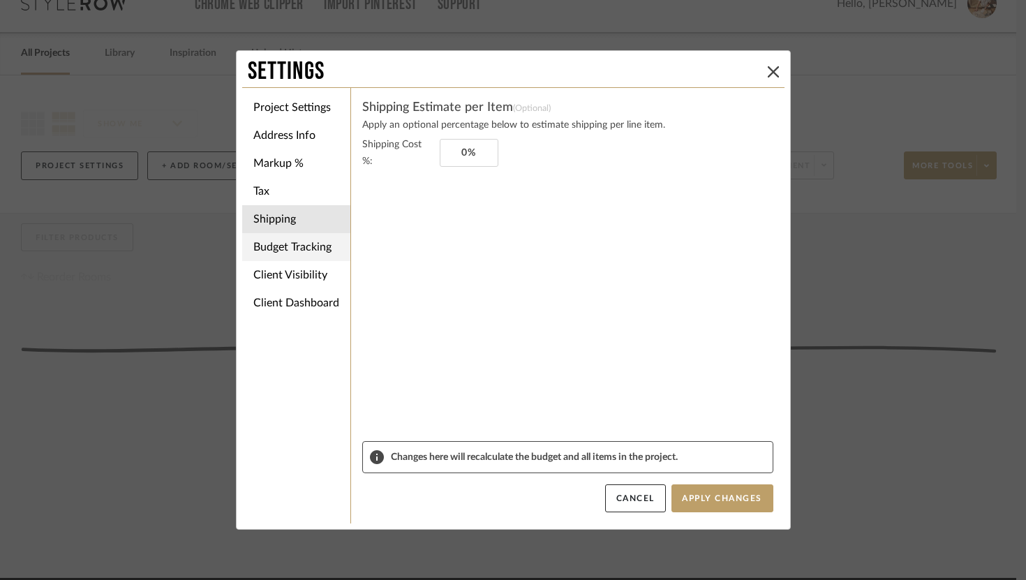
click at [326, 247] on li "Budget Tracking" at bounding box center [296, 247] width 108 height 28
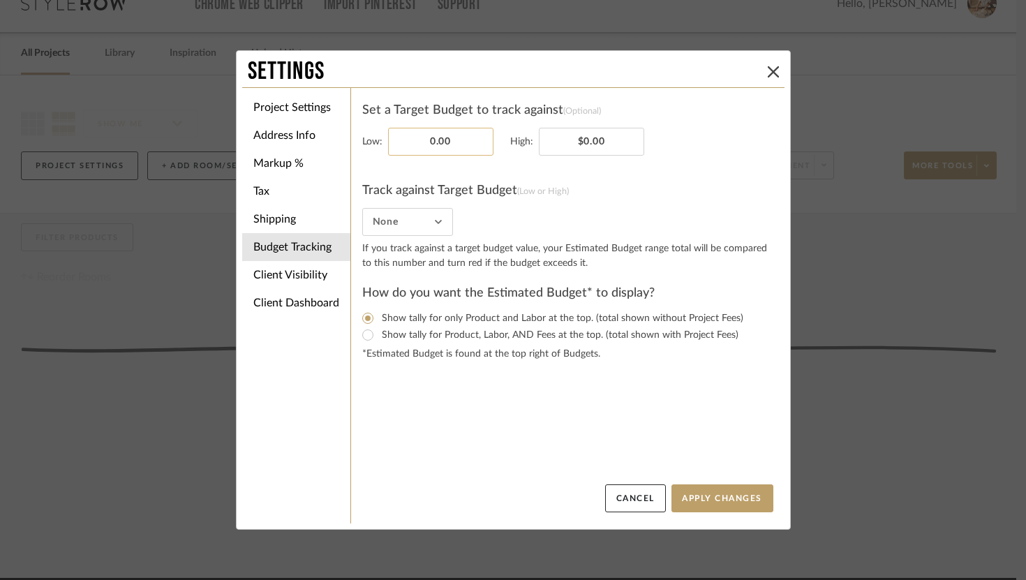
click at [441, 146] on input "0.00" at bounding box center [440, 142] width 105 height 28
type input "$300.00"
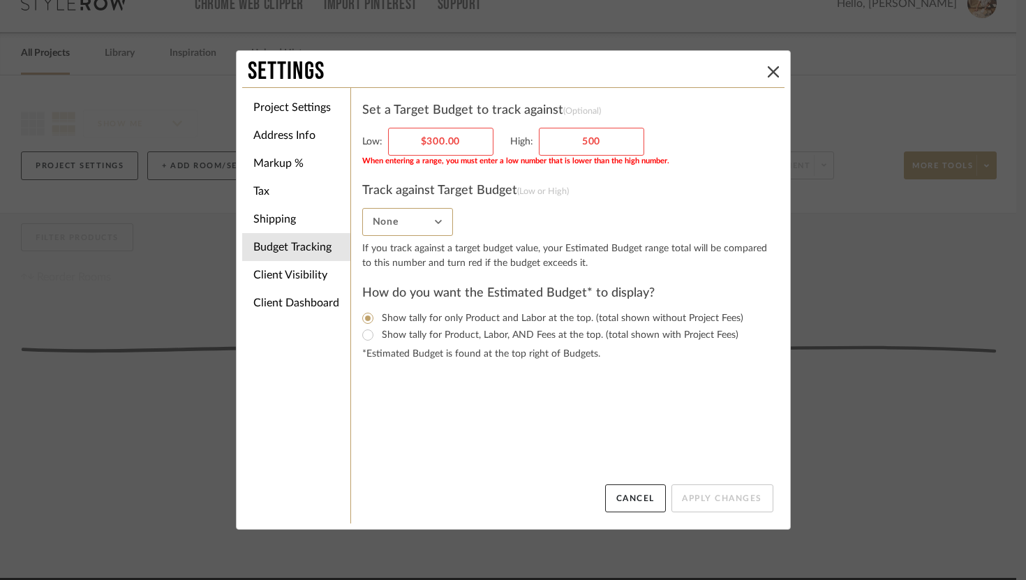
type input "$500.00"
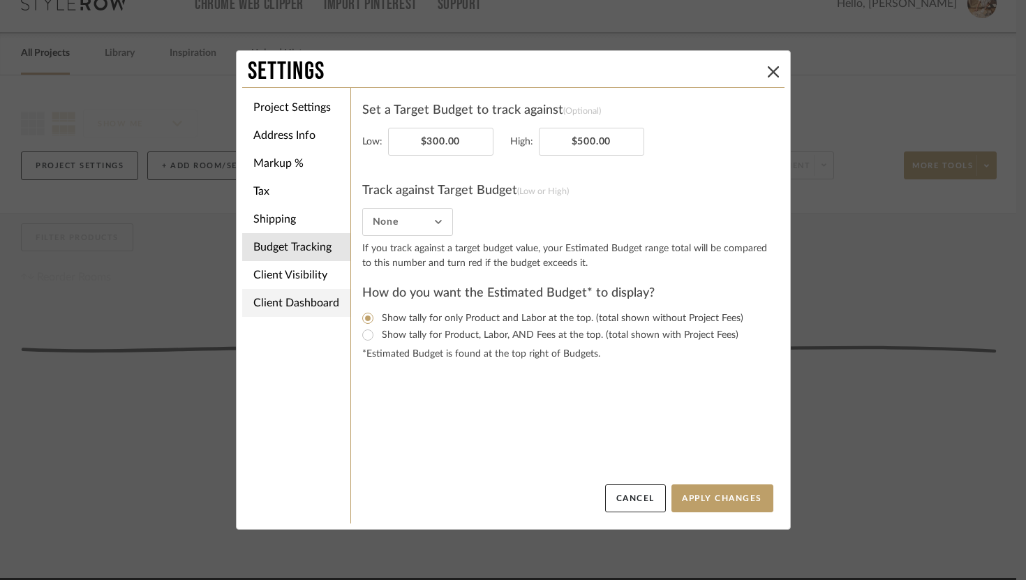
click at [316, 302] on li "Client Dashboard" at bounding box center [296, 303] width 108 height 28
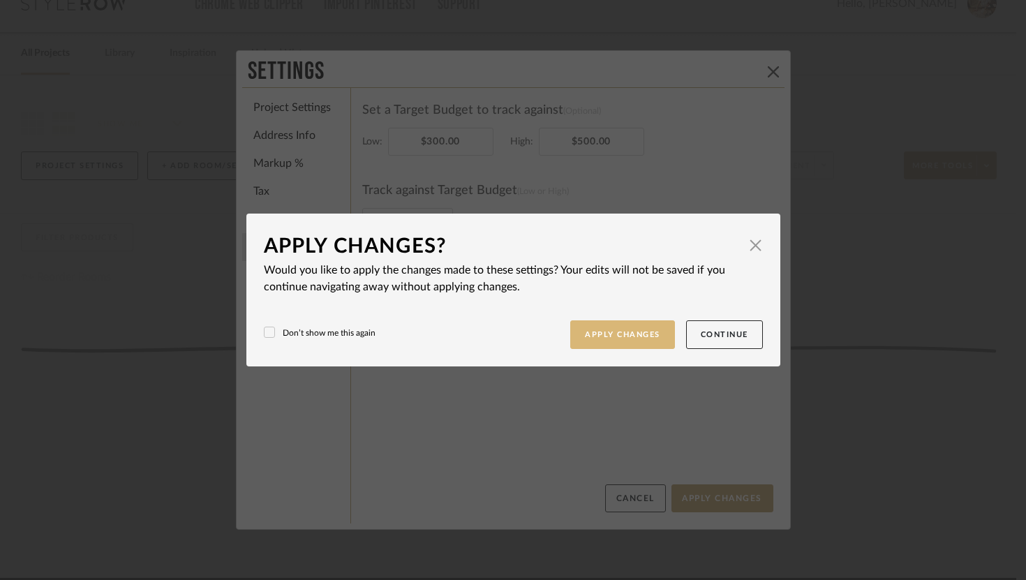
click at [618, 338] on button "Apply Changes" at bounding box center [622, 335] width 105 height 29
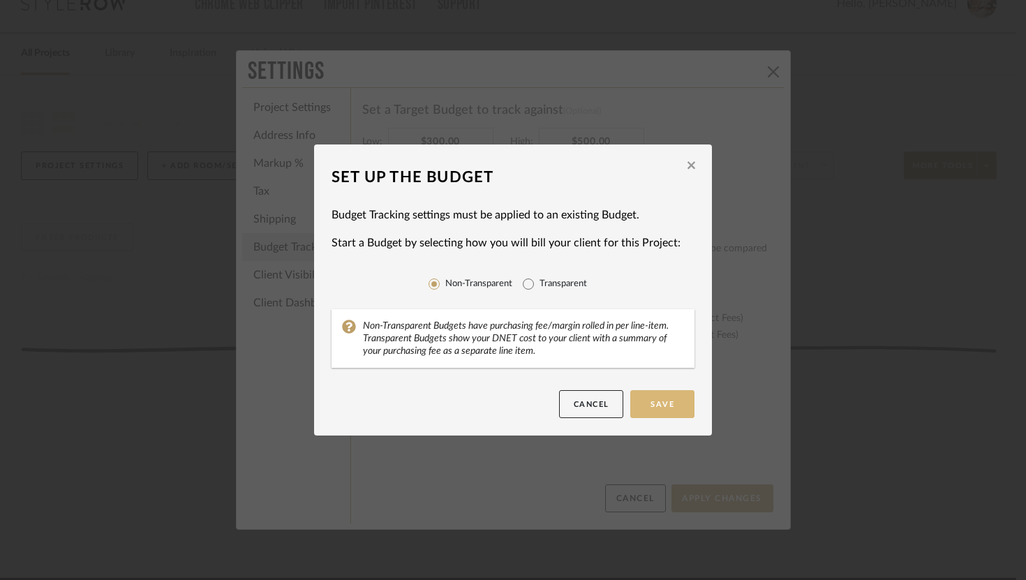
click at [649, 404] on button "Save" at bounding box center [663, 404] width 64 height 28
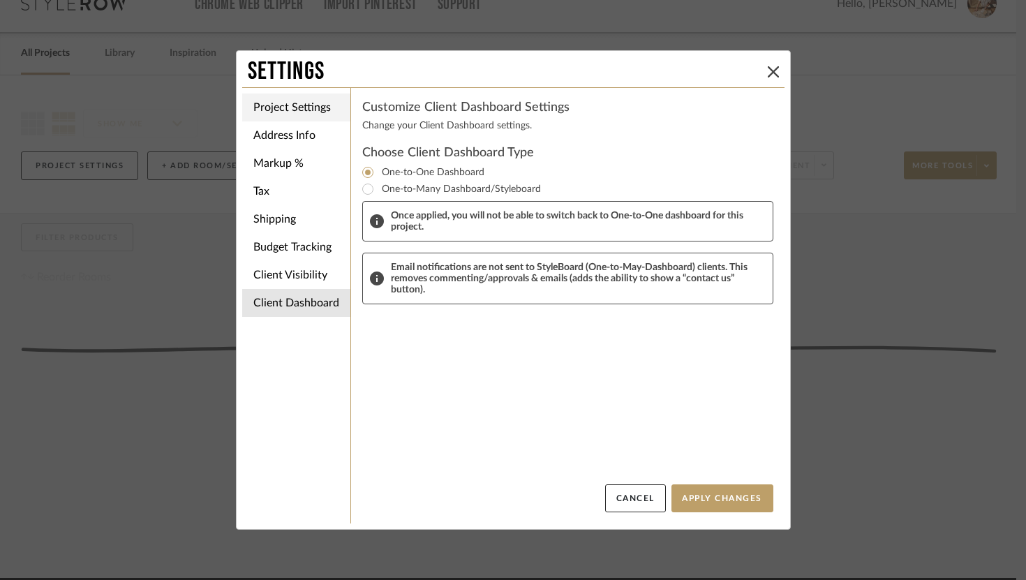
click at [278, 116] on li "Project Settings" at bounding box center [296, 108] width 108 height 28
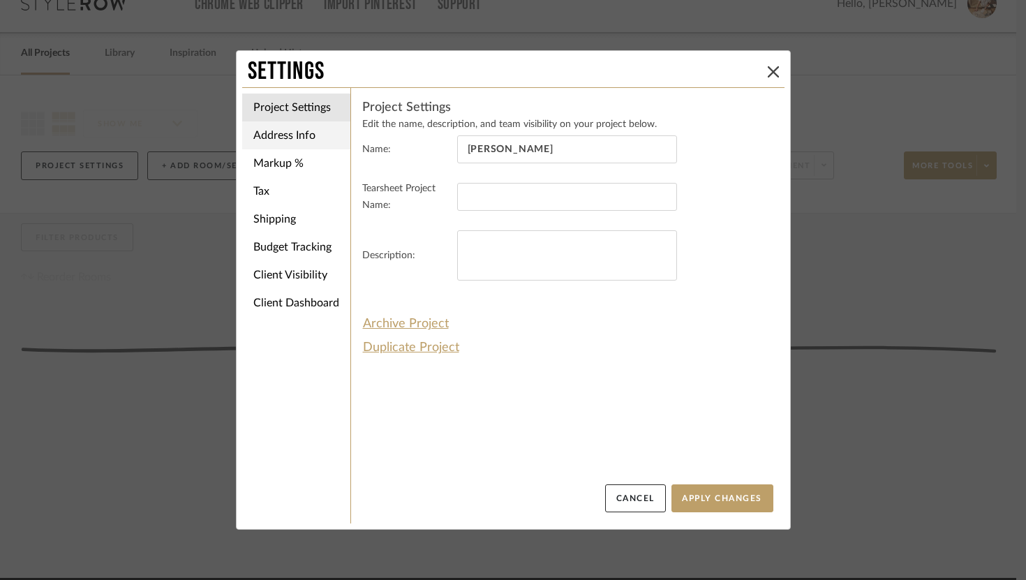
click at [277, 136] on li "Address Info" at bounding box center [296, 135] width 108 height 28
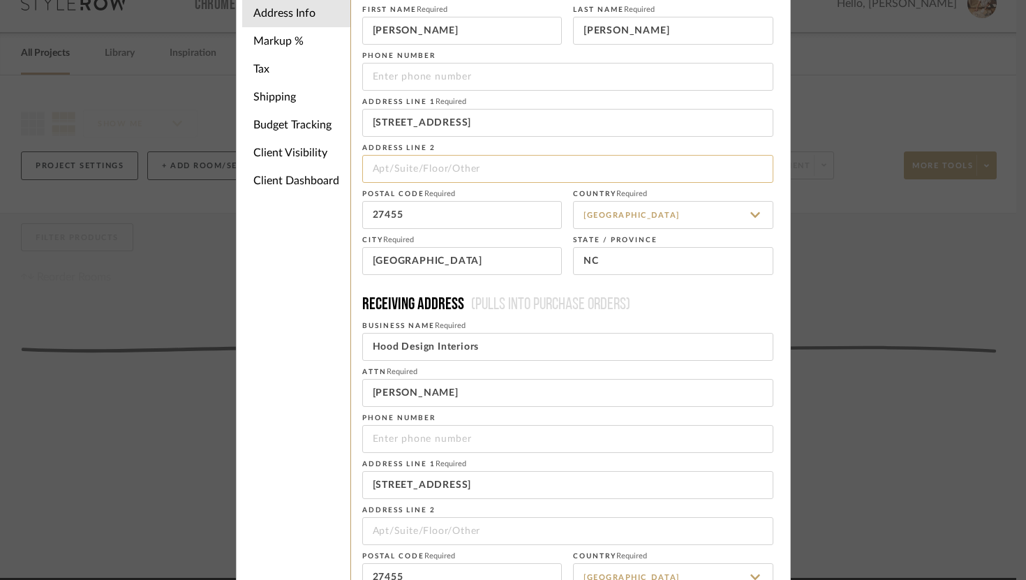
scroll to position [71, 0]
click at [525, 71] on input "tel" at bounding box center [567, 78] width 411 height 28
type input "2178552396"
click at [434, 443] on input "tel" at bounding box center [567, 440] width 411 height 28
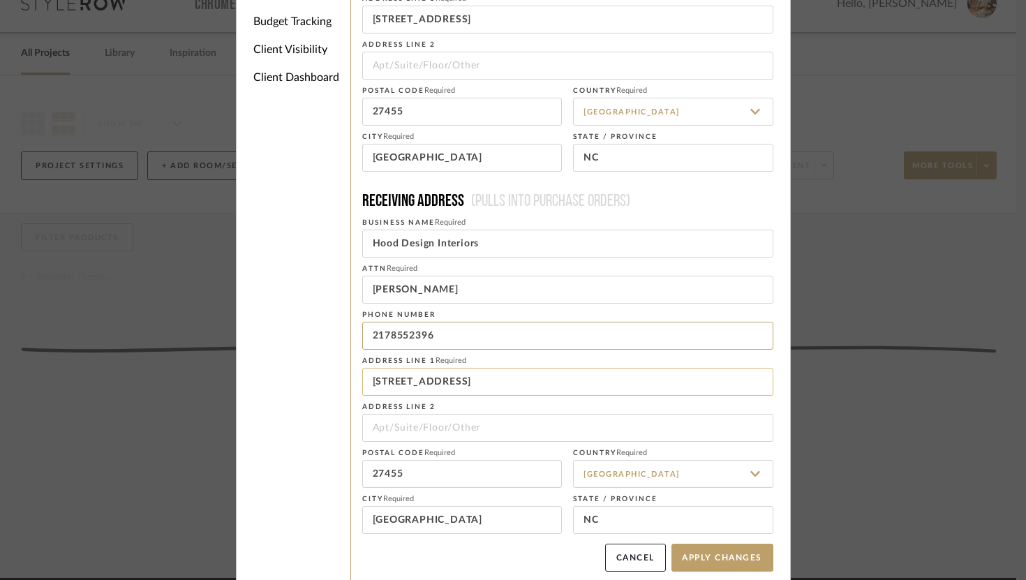
scroll to position [184, 0]
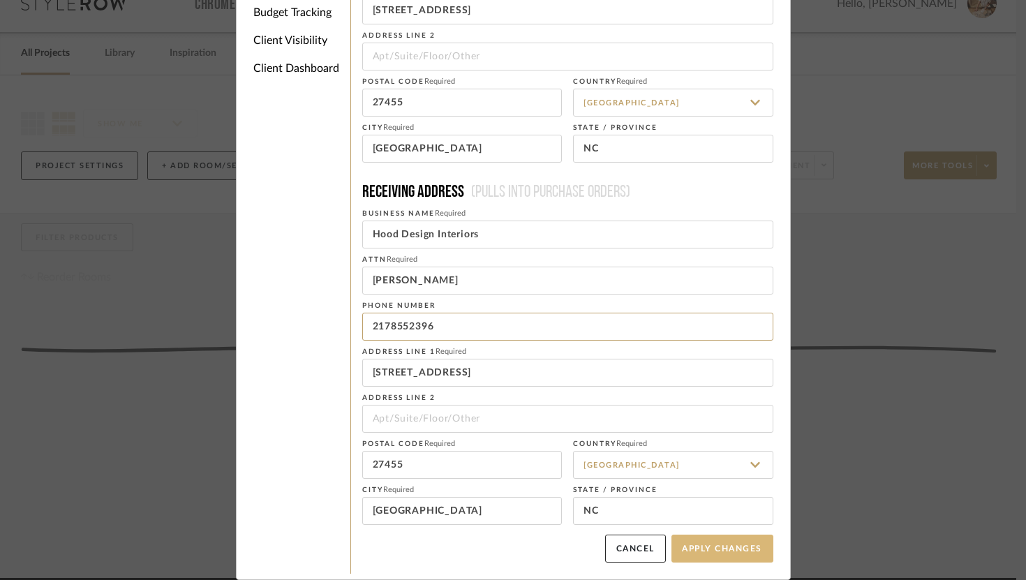
type input "2178552396"
click at [684, 547] on button "Apply Changes" at bounding box center [723, 549] width 102 height 28
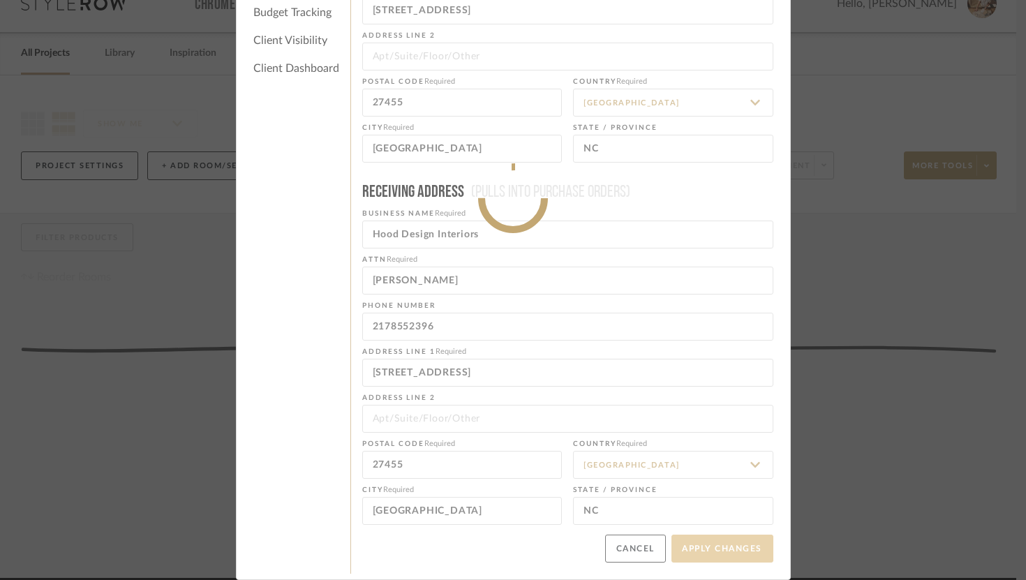
type input "[PHONE_NUMBER]"
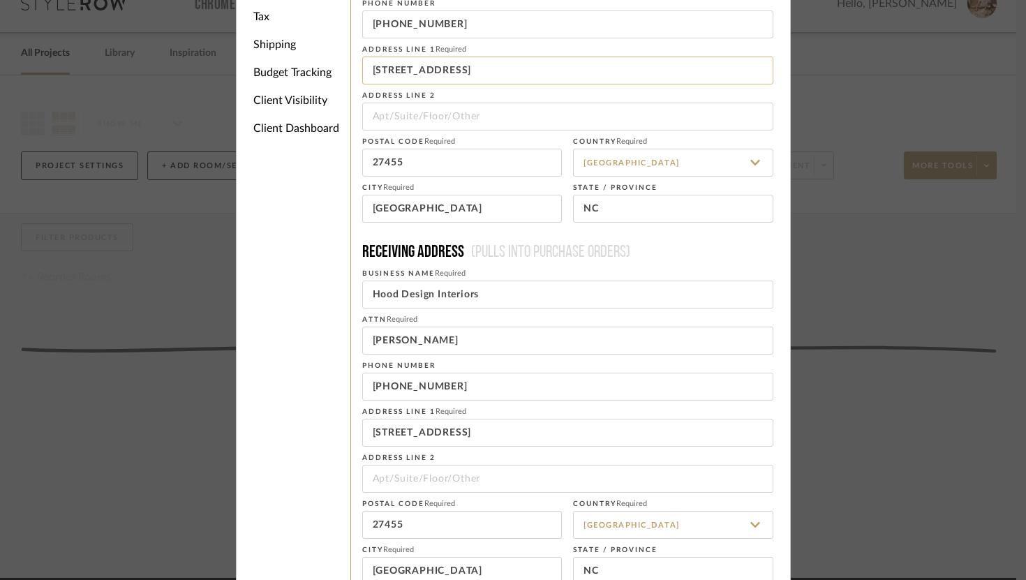
scroll to position [0, 0]
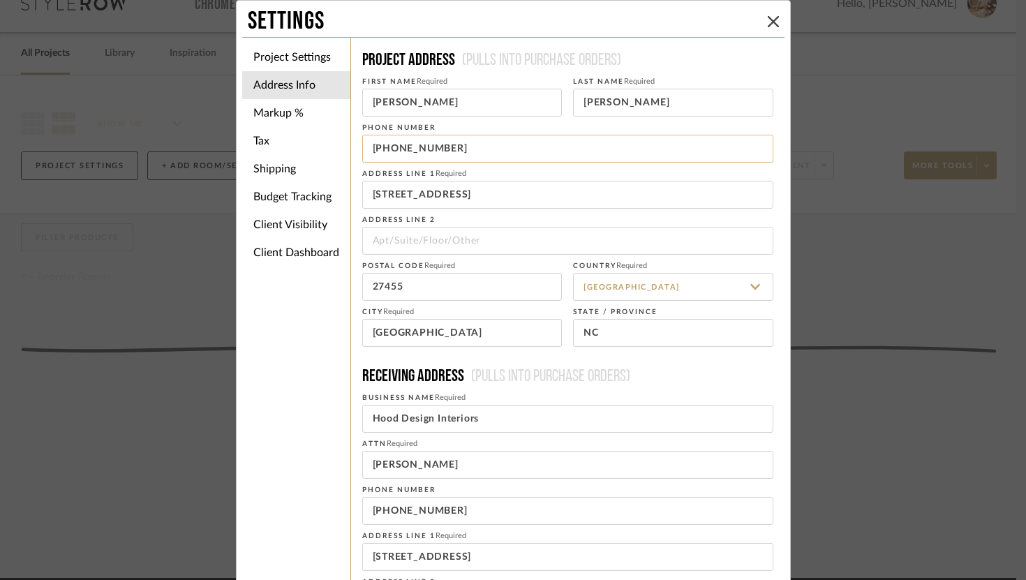
click at [392, 144] on input "[PHONE_NUMBER]" at bounding box center [567, 149] width 411 height 28
click at [418, 151] on input "[PHONE_NUMBER]" at bounding box center [567, 149] width 411 height 28
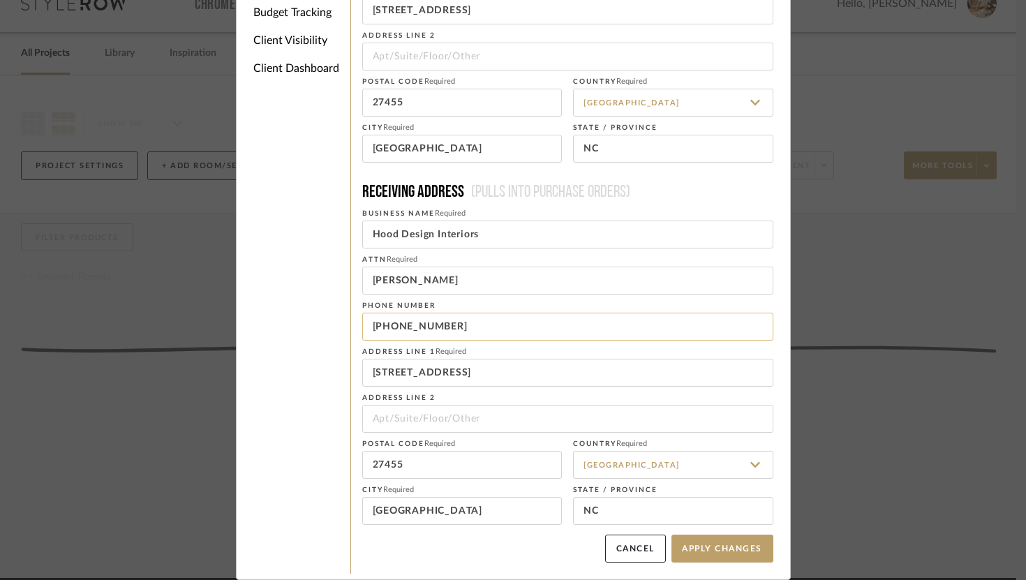
type input "[PHONE_NUMBER]"
click at [391, 330] on input "[PHONE_NUMBER]" at bounding box center [567, 327] width 411 height 28
click at [415, 327] on input "[PHONE_NUMBER]" at bounding box center [567, 327] width 411 height 28
type input "[PHONE_NUMBER]"
click at [703, 550] on button "Apply Changes" at bounding box center [723, 549] width 102 height 28
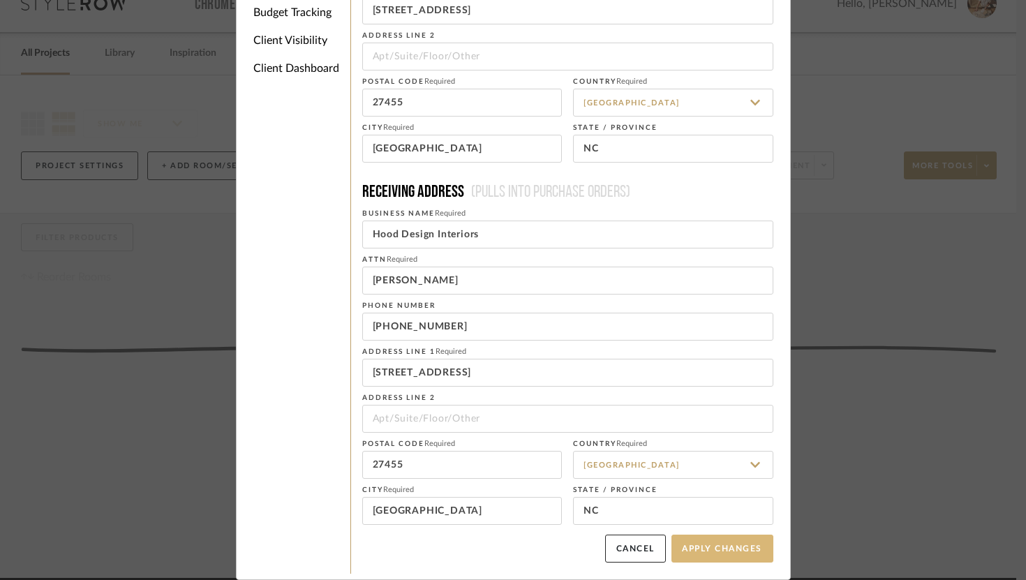
type input "2178552396"
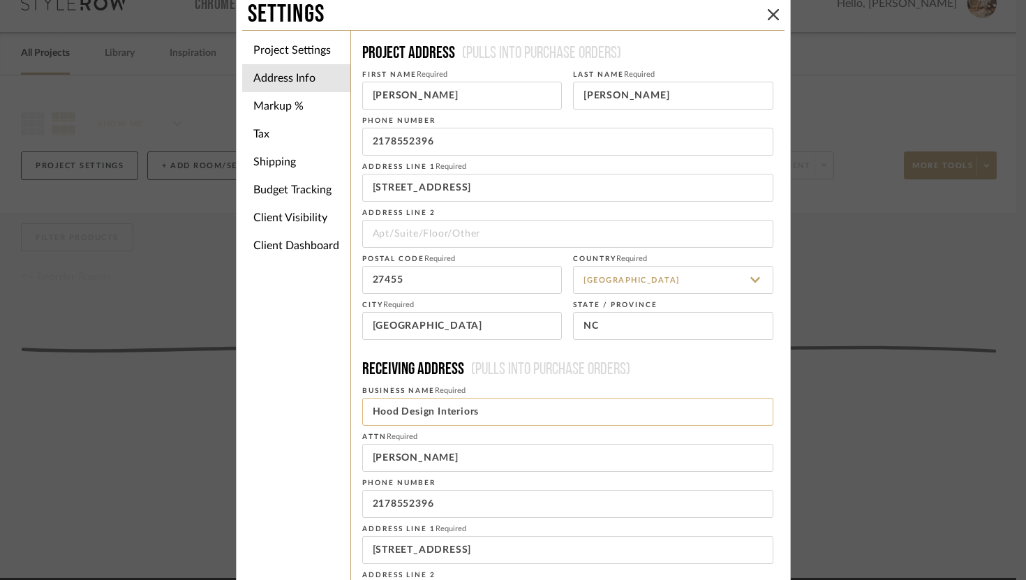
scroll to position [0, 0]
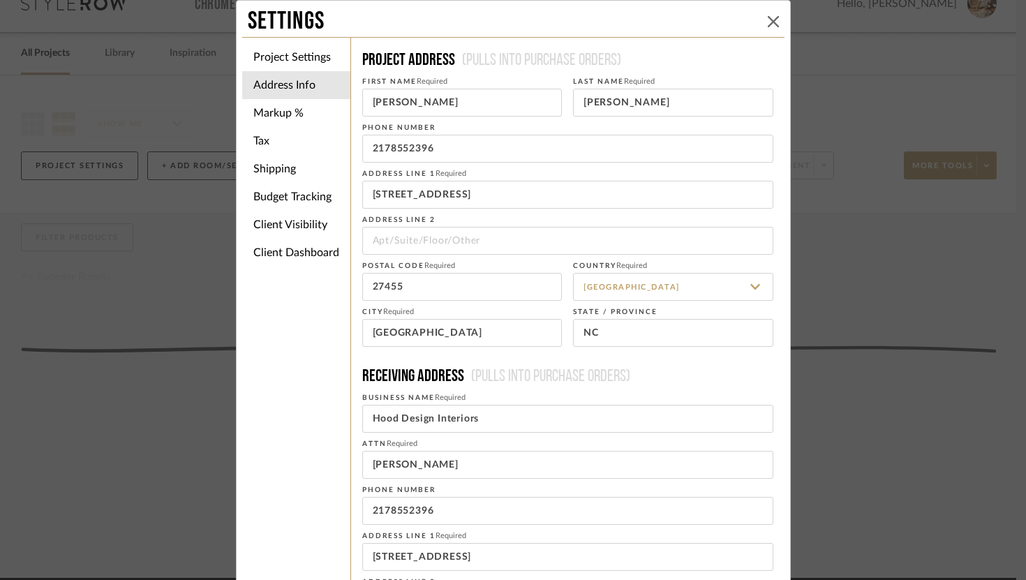
click at [772, 20] on icon at bounding box center [773, 21] width 11 height 11
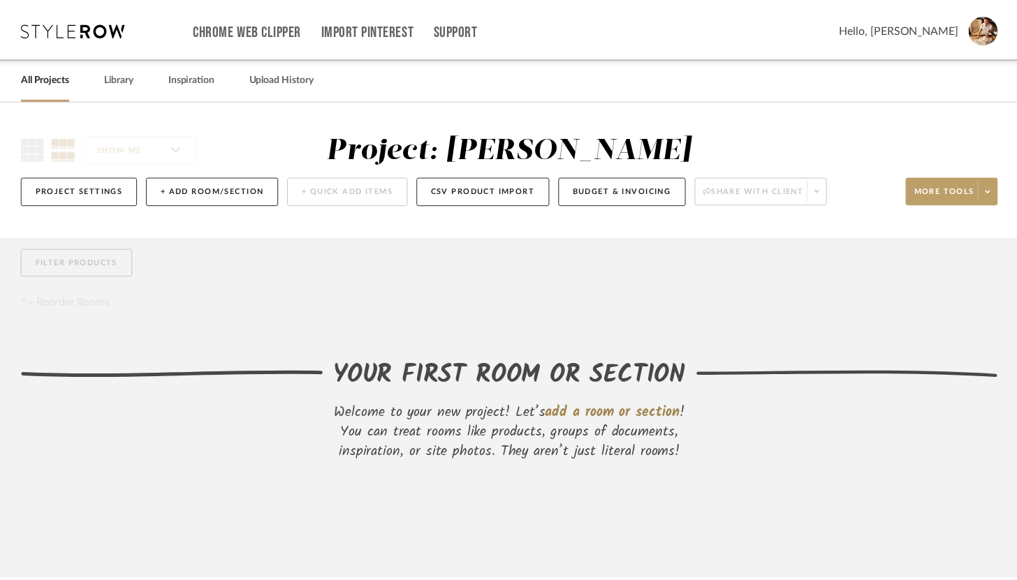
scroll to position [25, 0]
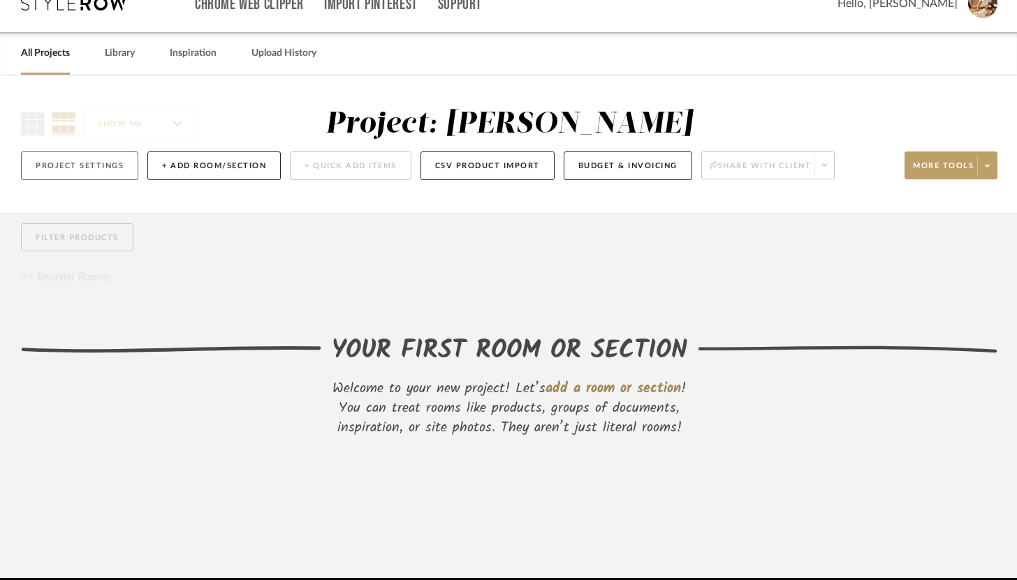
click at [119, 165] on button "Project Settings" at bounding box center [79, 166] width 117 height 29
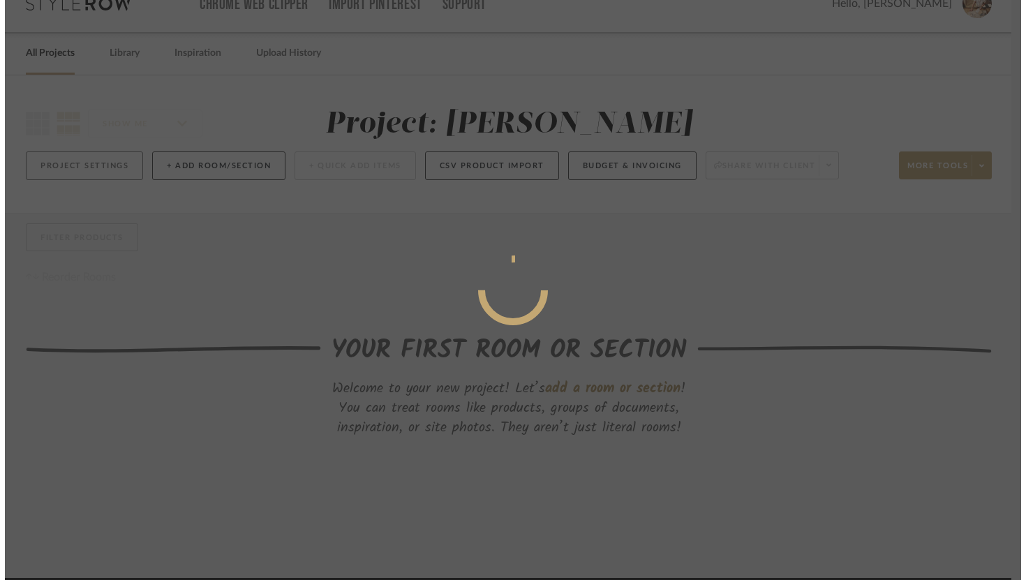
scroll to position [0, 0]
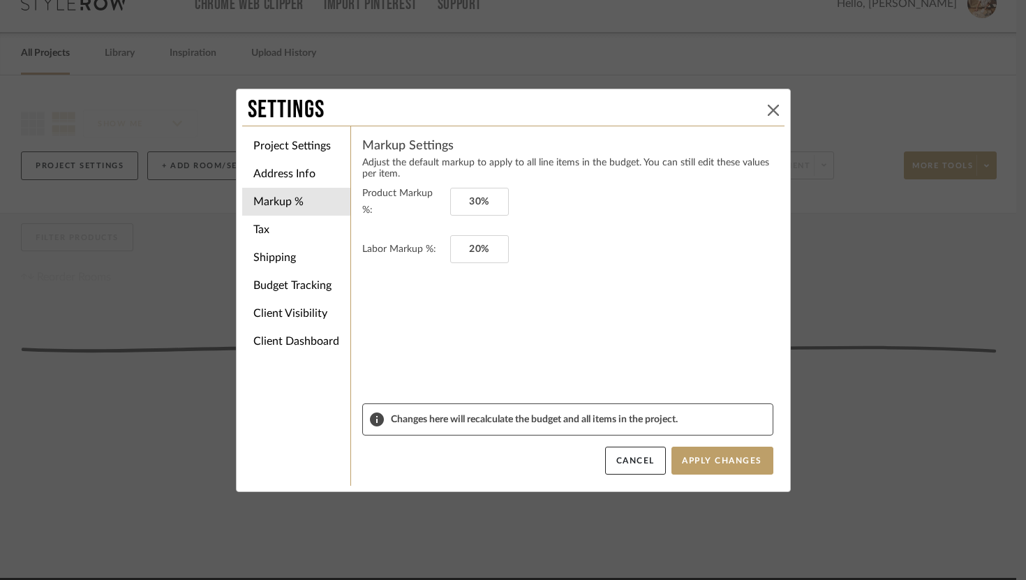
click at [768, 112] on icon at bounding box center [773, 110] width 11 height 11
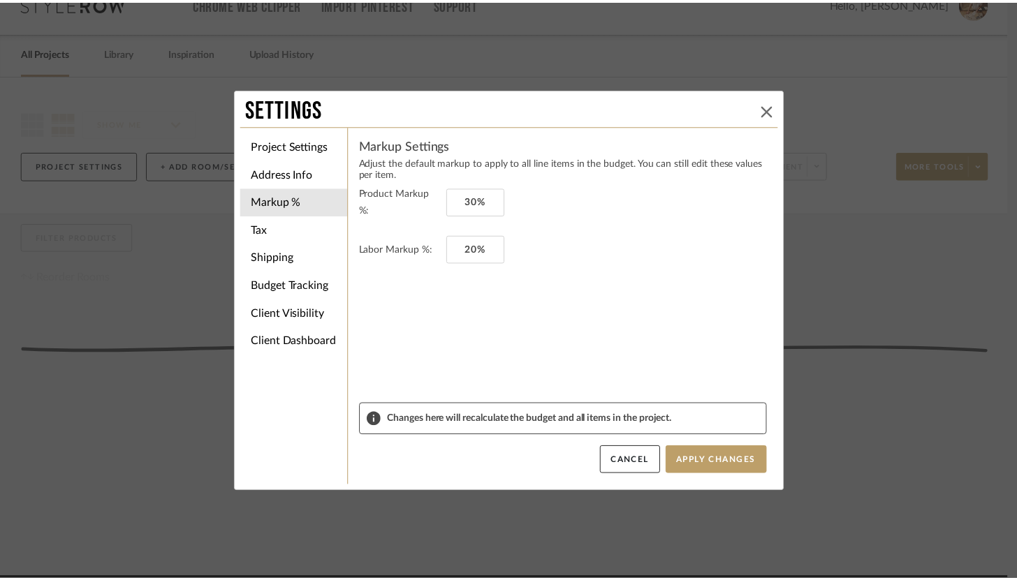
scroll to position [25, 0]
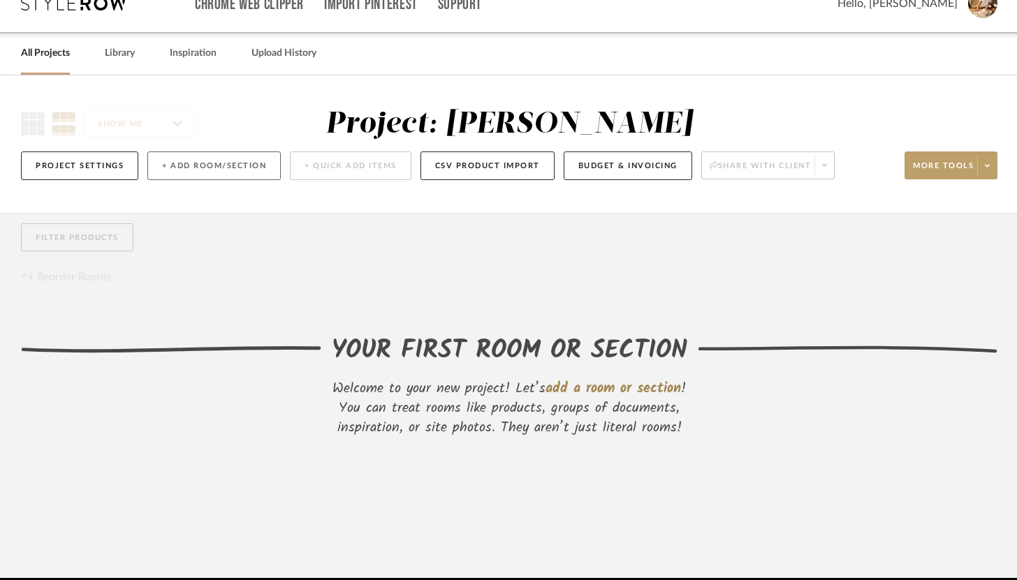
click at [186, 163] on button "+ Add Room/Section" at bounding box center [213, 166] width 133 height 29
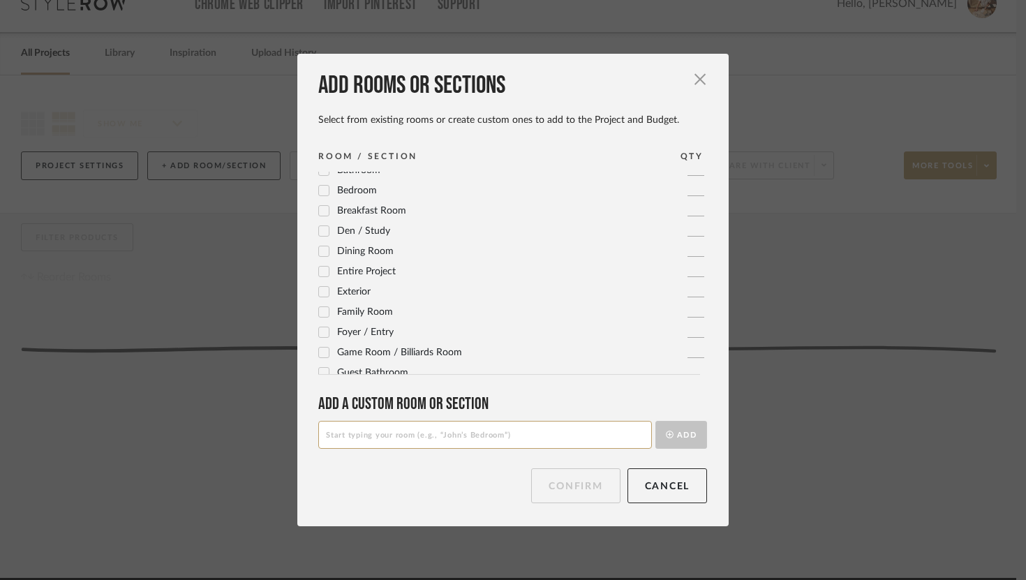
scroll to position [29, 0]
click at [319, 252] on icon at bounding box center [324, 253] width 10 height 10
click at [594, 483] on button "Confirm" at bounding box center [575, 486] width 89 height 35
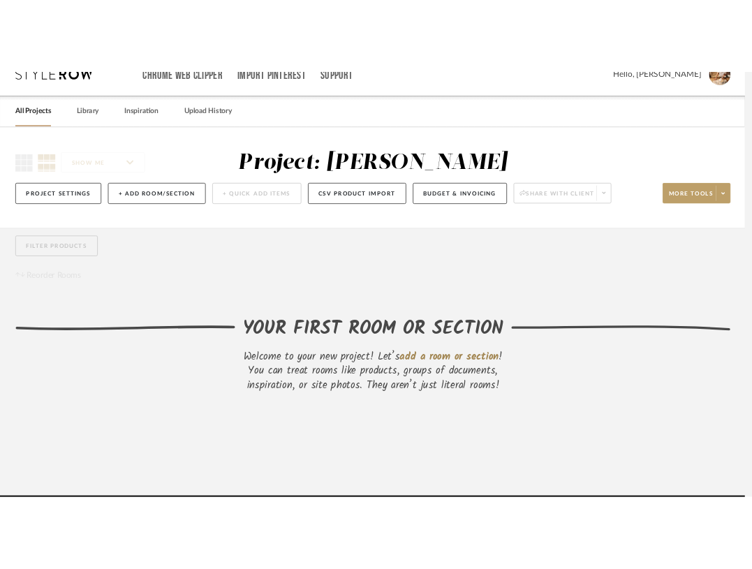
scroll to position [25, 0]
